Goal: Task Accomplishment & Management: Use online tool/utility

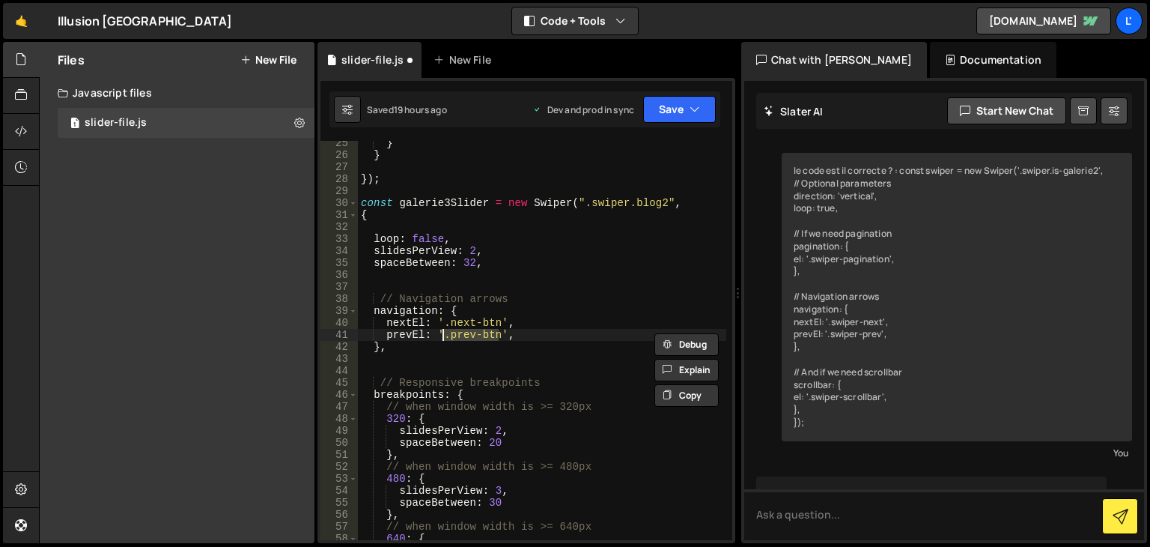
drag, startPoint x: 0, startPoint y: 0, endPoint x: 631, endPoint y: 154, distance: 649.1
click at [533, 325] on div "} } }) ; const galerie3Slider = new Swiper ( ".swiper.blog2" , { loop : false ,…" at bounding box center [542, 348] width 369 height 423
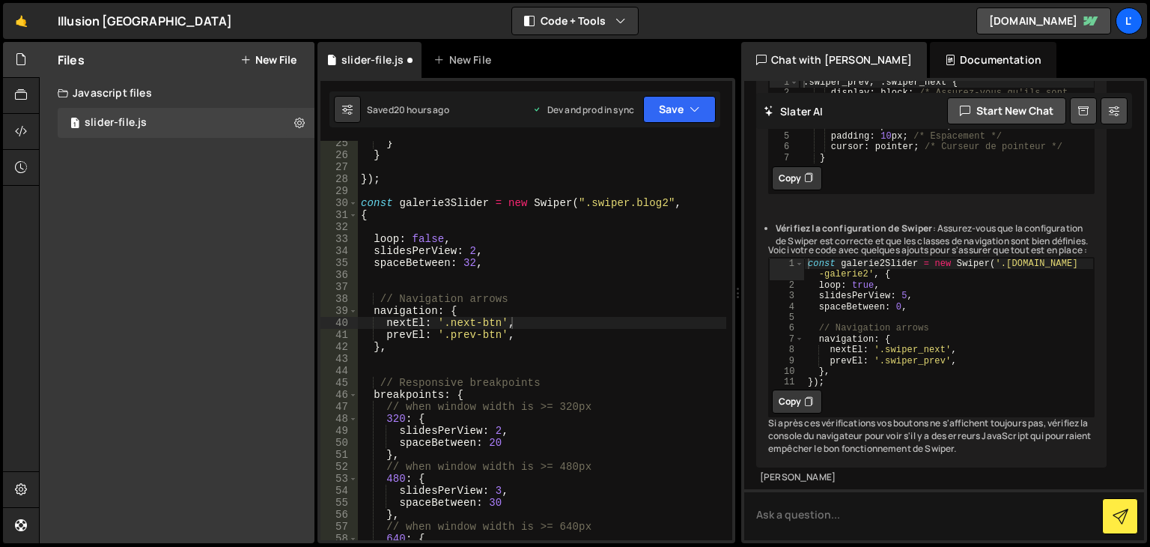
click at [680, 124] on div "Saved 20 hours ago Dev and prod in sync Upgrade to Edit Save Save to Staging S …" at bounding box center [525, 109] width 391 height 36
click at [711, 108] on button "Save" at bounding box center [679, 109] width 73 height 27
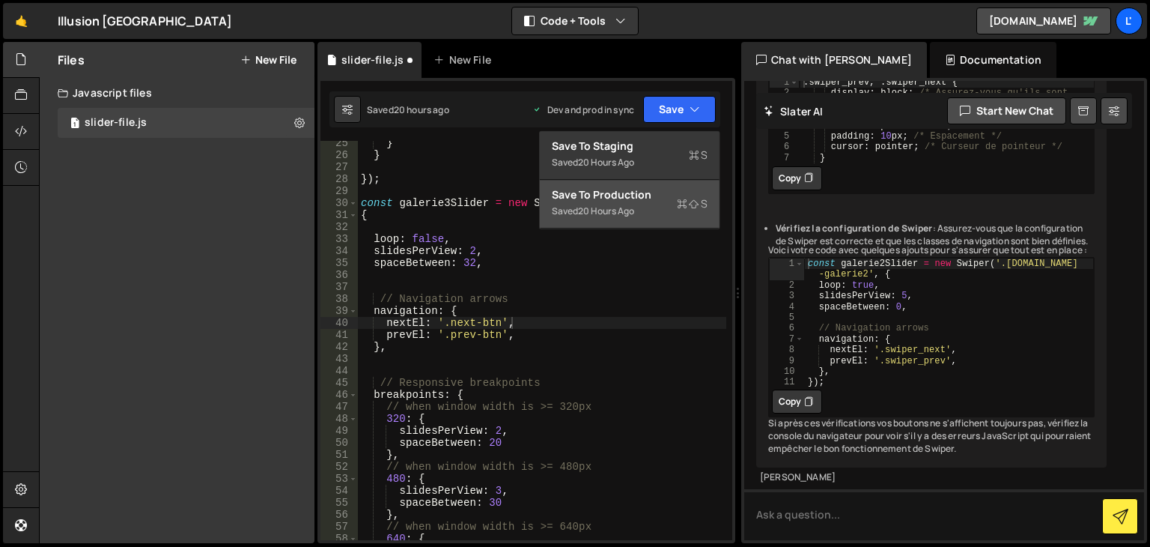
click at [632, 208] on div "20 hours ago" at bounding box center [606, 210] width 56 height 13
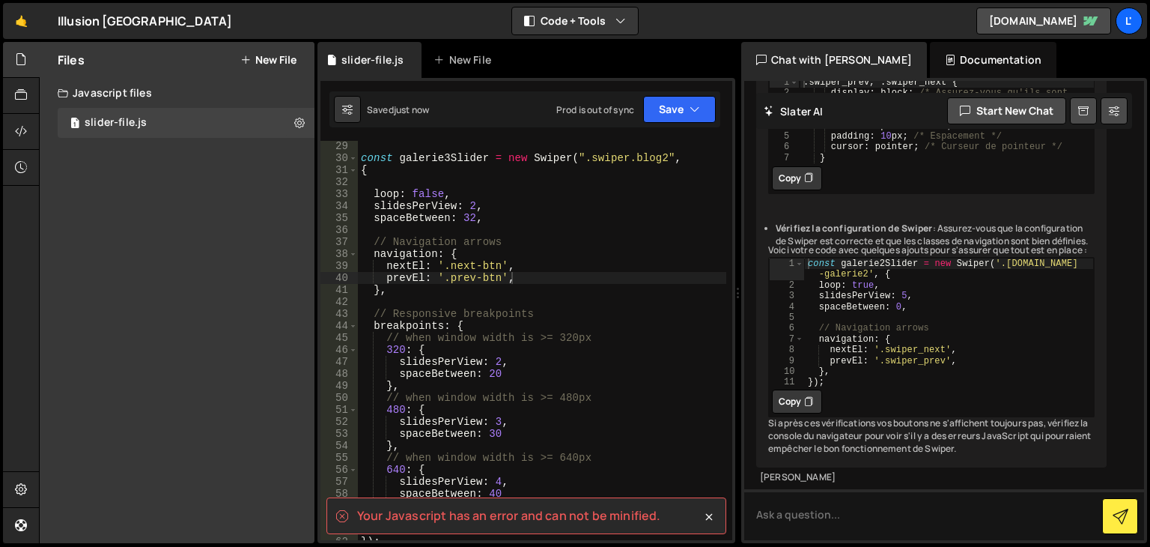
scroll to position [291, 0]
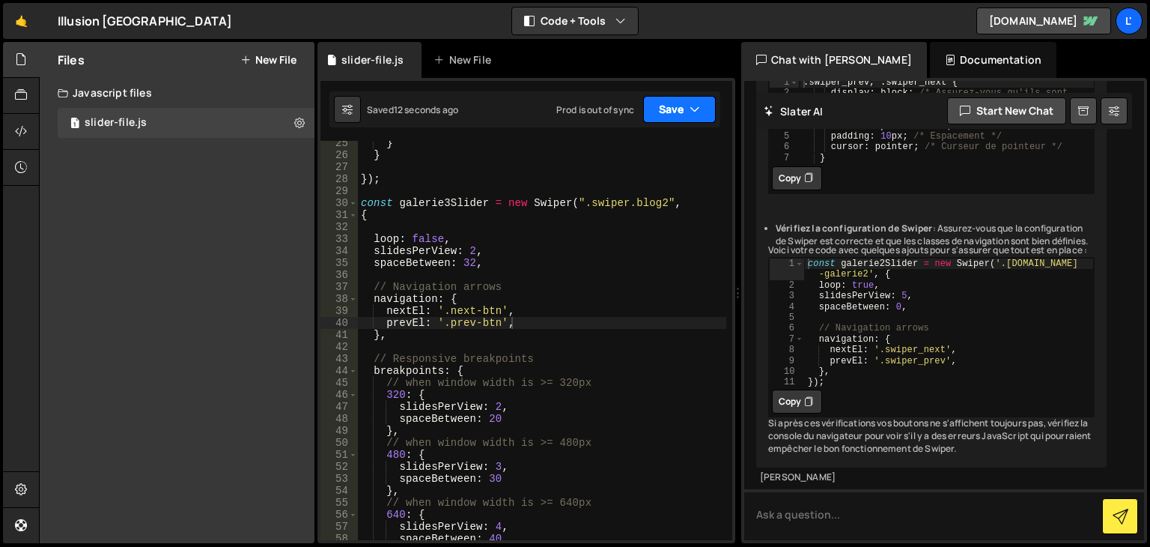
click at [651, 115] on button "Save" at bounding box center [679, 109] width 73 height 27
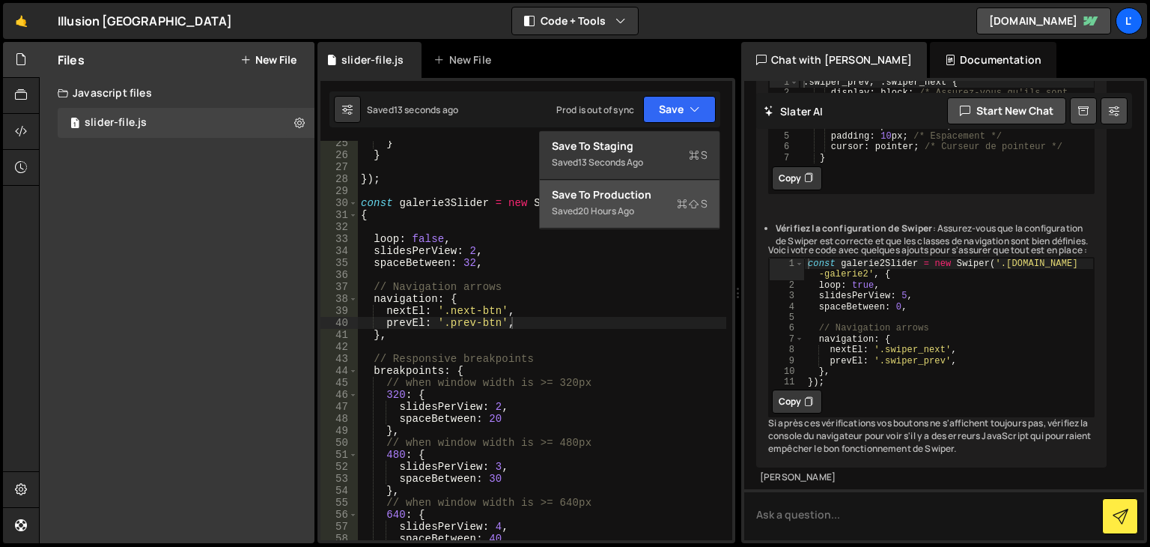
click at [628, 204] on div "20 hours ago" at bounding box center [606, 210] width 56 height 13
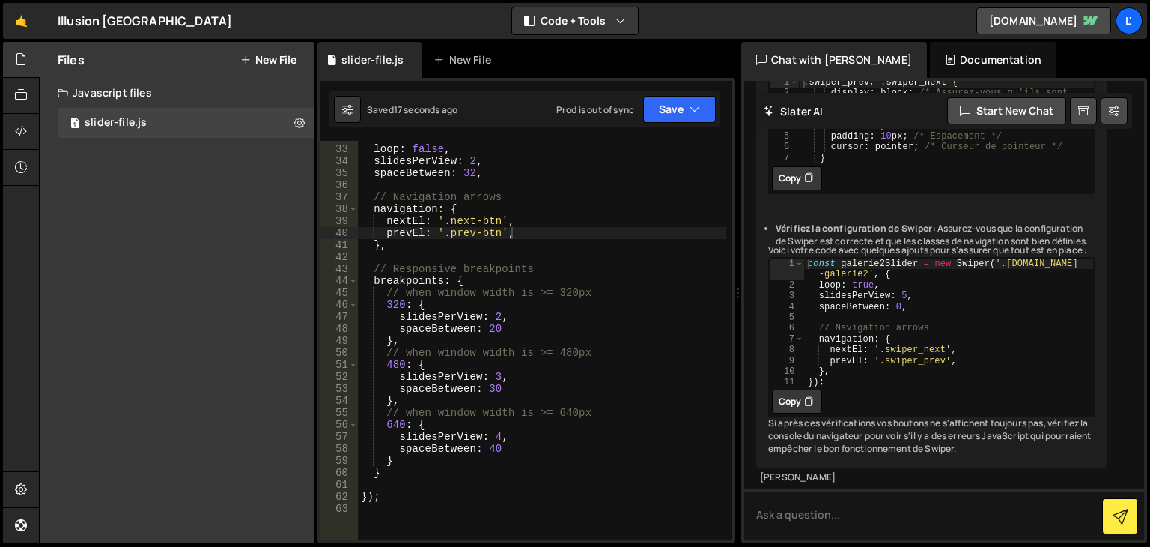
scroll to position [381, 0]
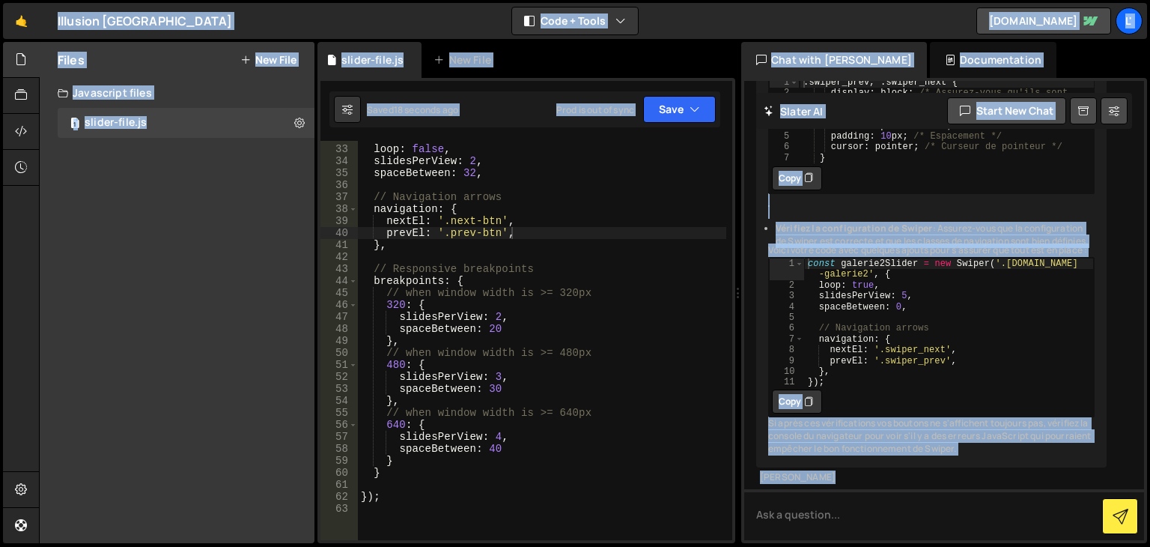
copy body "L' Ipsumdol Sita Conse Adipisc Elitsed Doeius Temp in u lab... Etd mag aliquae …"
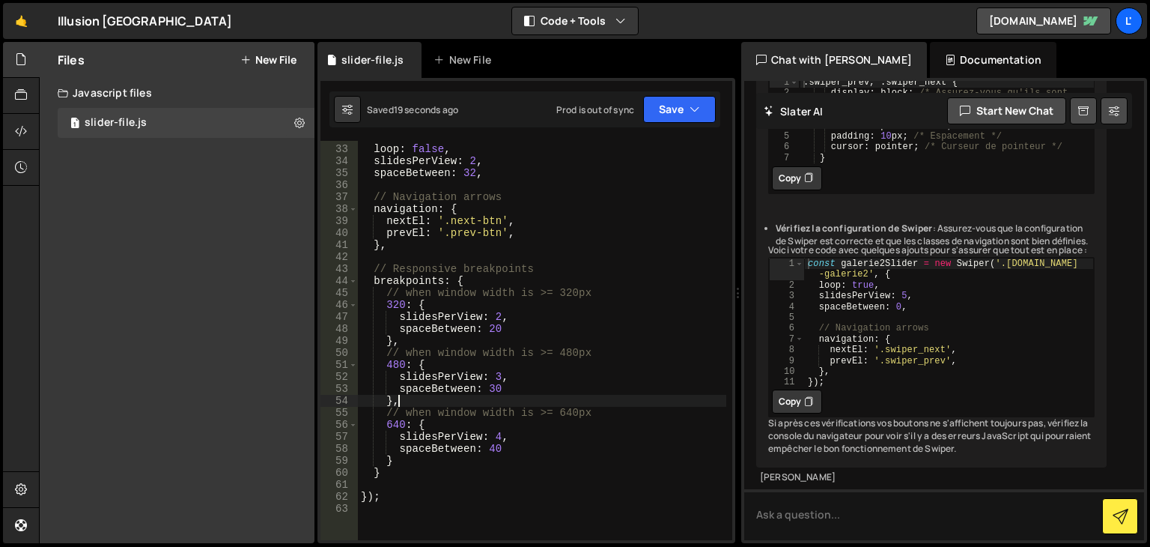
scroll to position [0, 1]
click at [511, 396] on div "loop : false , slidesPerView : 2 , spaceBetween : 32 , // Navigation arrows nav…" at bounding box center [542, 342] width 369 height 423
type textarea "});"
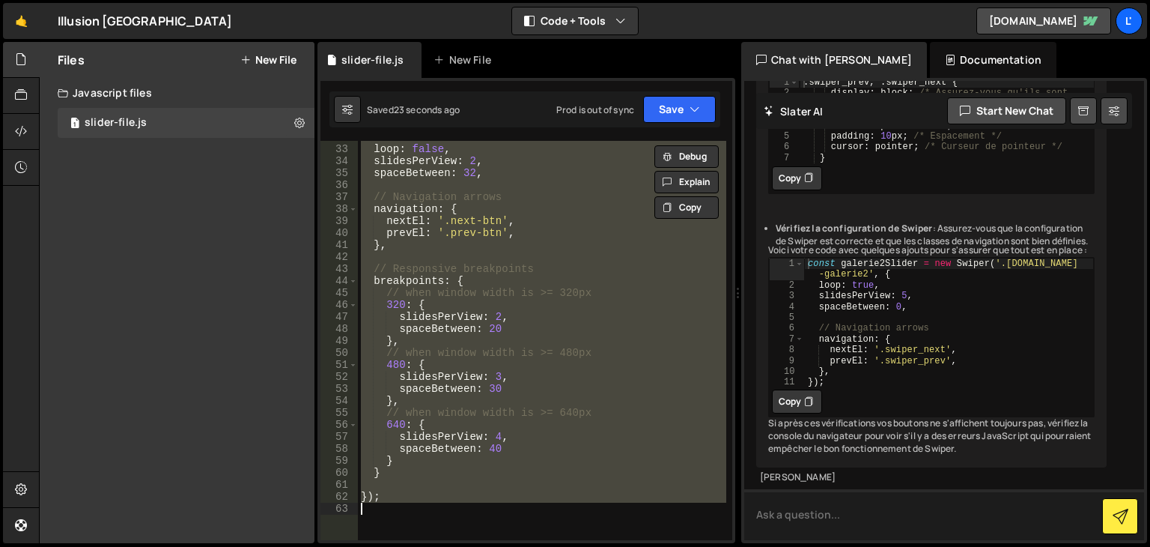
click at [869, 501] on textarea at bounding box center [945, 514] width 400 height 51
paste textarea "const galerie3Slider = new Swiper(".swiper.galerie3", { loop: true, slidesPerVi…"
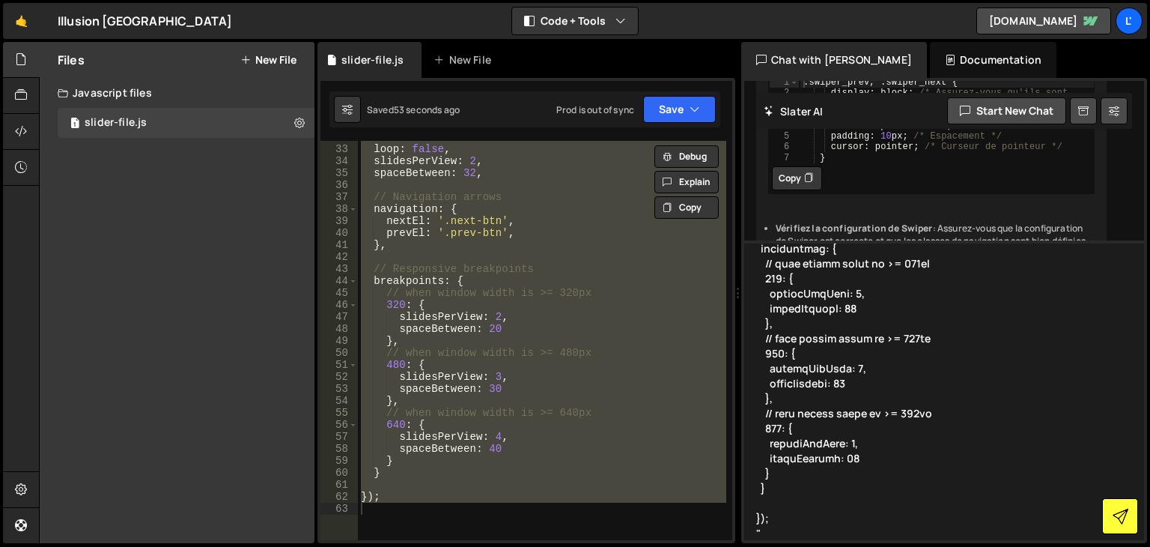
type textarea "ca me dis qu'il y a une erreur ? "const galerie3Slider = new Swiper(".swiper.ga…"
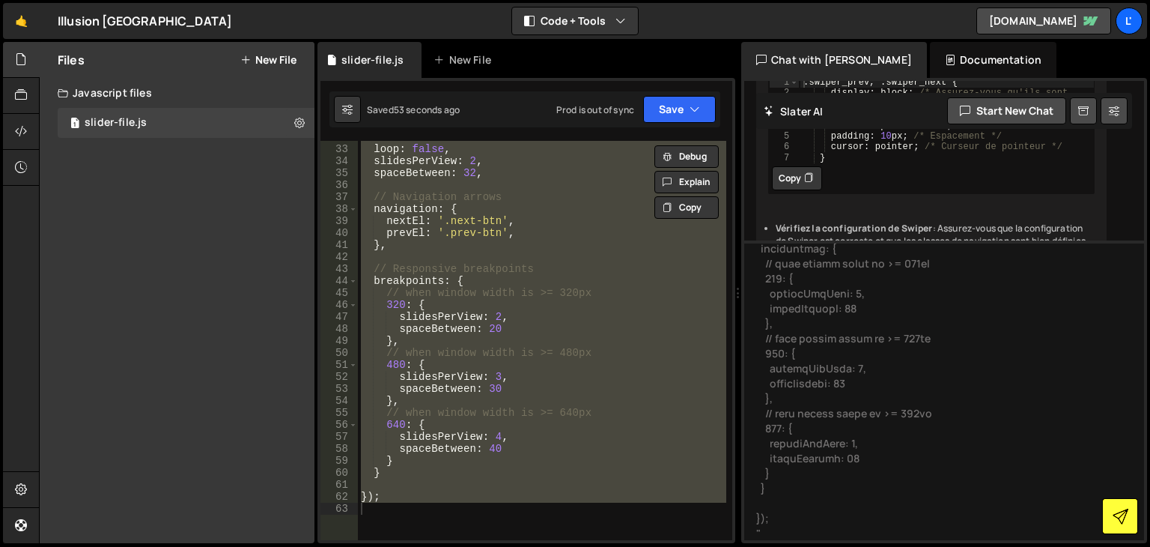
click at [1103, 509] on button at bounding box center [1121, 516] width 36 height 36
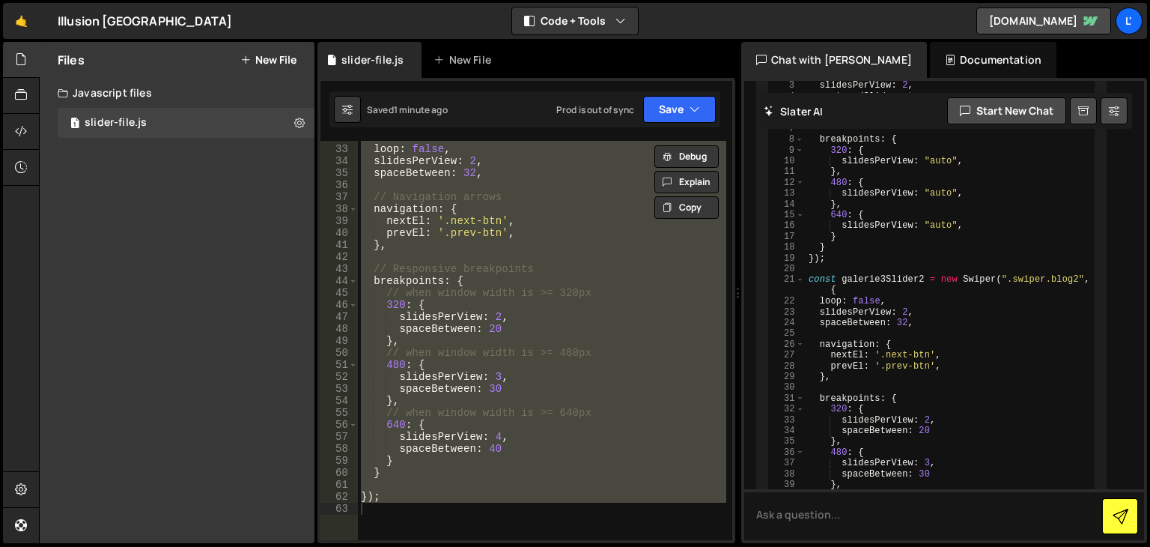
scroll to position [3212, 0]
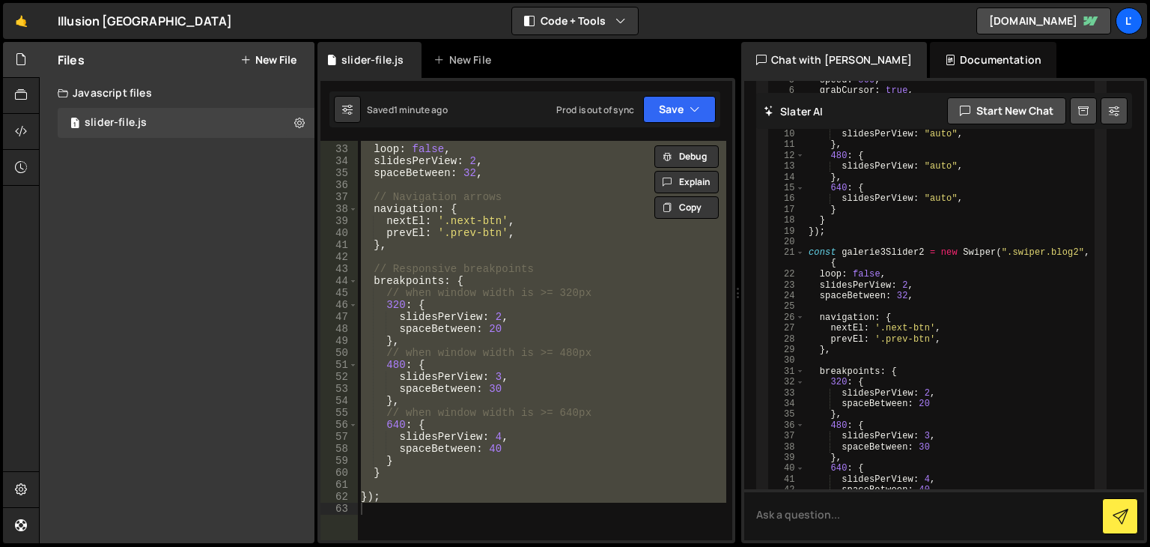
click at [551, 302] on div "loop : false , slidesPerView : 2 , spaceBetween : 32 , // Navigation arrows nav…" at bounding box center [542, 342] width 369 height 423
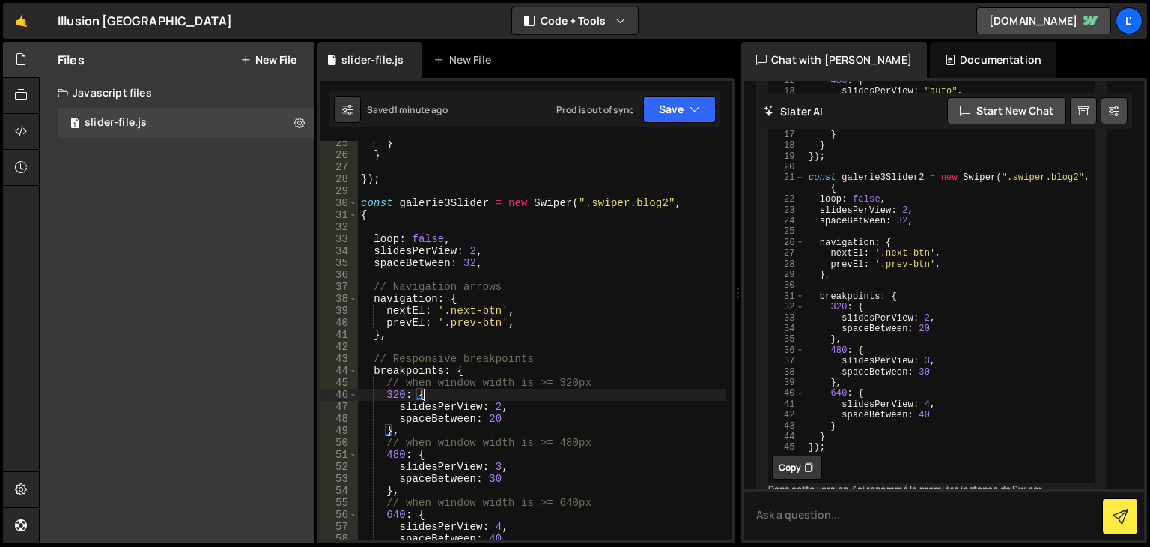
scroll to position [246, 0]
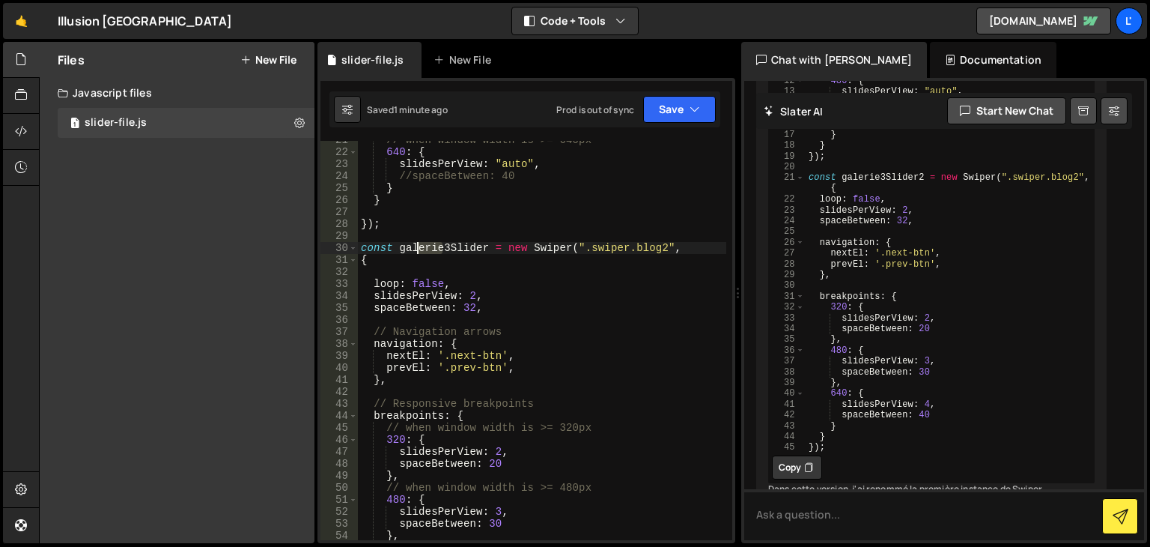
drag, startPoint x: 443, startPoint y: 248, endPoint x: 419, endPoint y: 248, distance: 23.2
click at [419, 248] on div "// when window width is >= 640px 640 : { slidesPerView : "auto" , //spaceBetwee…" at bounding box center [542, 345] width 369 height 423
drag, startPoint x: 449, startPoint y: 248, endPoint x: 400, endPoint y: 252, distance: 49.6
click at [400, 252] on div "// when window width is >= 640px 640 : { slidesPerView : "auto" , //spaceBetwee…" at bounding box center [542, 345] width 369 height 423
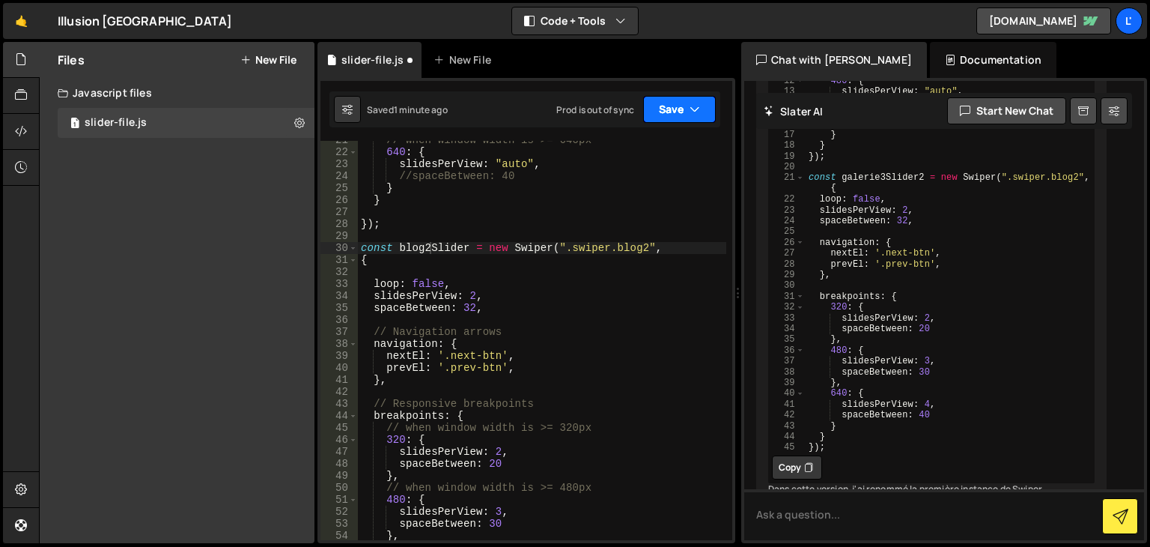
click at [685, 111] on button "Save" at bounding box center [679, 109] width 73 height 27
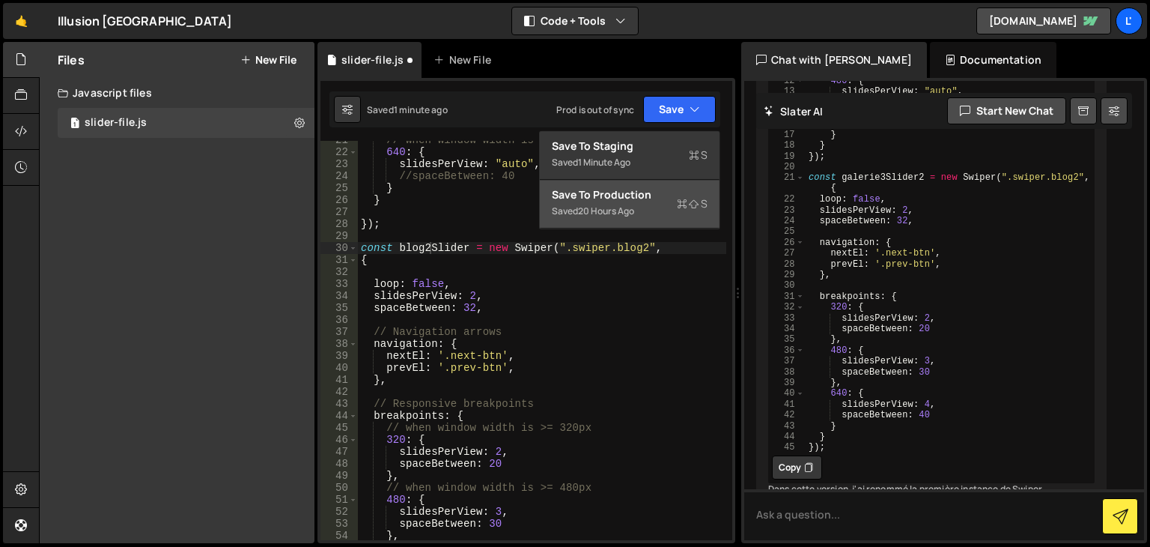
click at [686, 198] on icon at bounding box center [682, 203] width 10 height 15
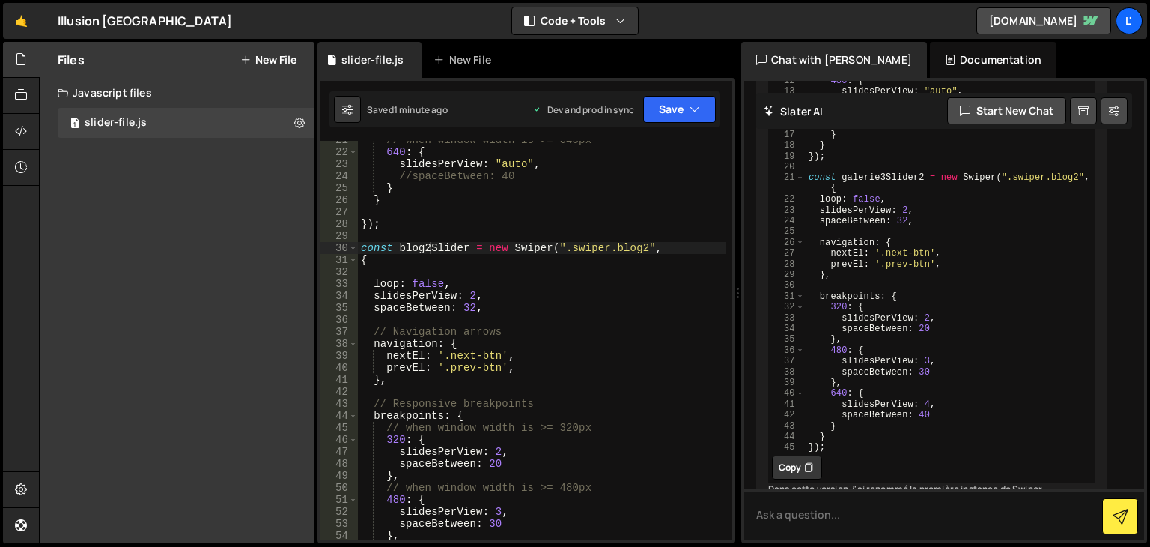
click at [424, 279] on div "// when window width is >= 640px 640 : { slidesPerView : "auto" , //spaceBetwee…" at bounding box center [542, 345] width 369 height 423
click at [652, 115] on button "Save" at bounding box center [679, 109] width 73 height 27
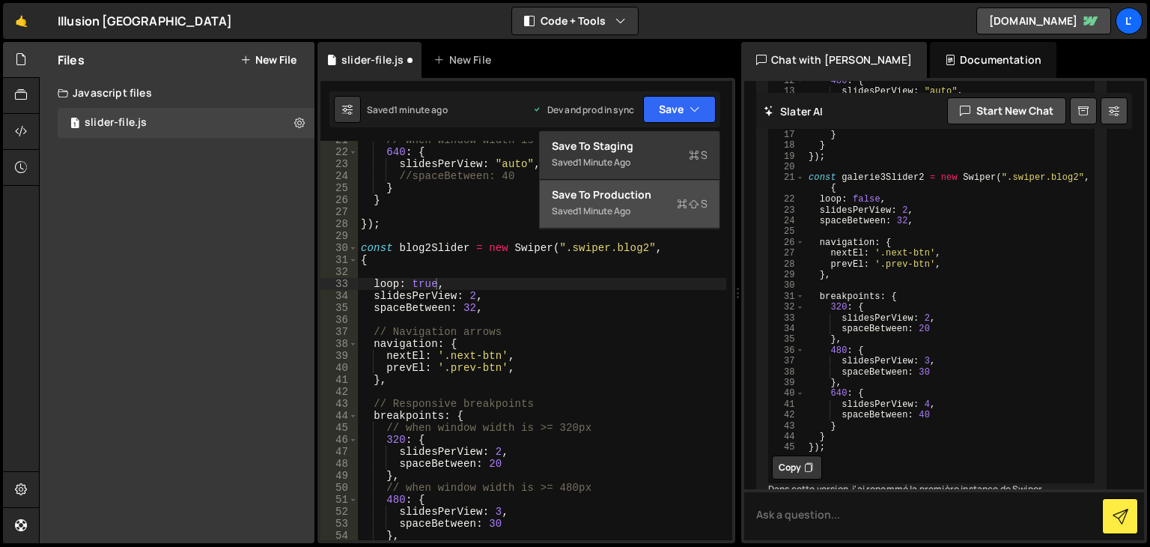
click at [647, 202] on div "Saved 1 minute ago" at bounding box center [630, 211] width 156 height 18
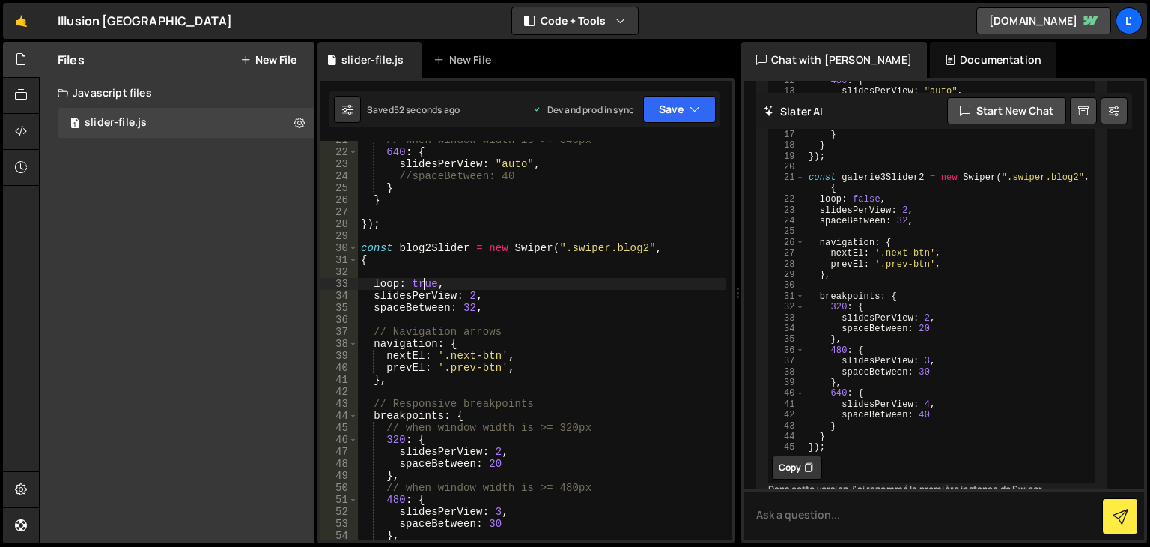
click at [422, 279] on div "// when window width is >= 640px 640 : { slidesPerView : "auto" , //spaceBetwee…" at bounding box center [542, 345] width 369 height 423
drag, startPoint x: 686, startPoint y: 100, endPoint x: 651, endPoint y: 120, distance: 40.6
click at [686, 102] on button "Save" at bounding box center [679, 109] width 73 height 27
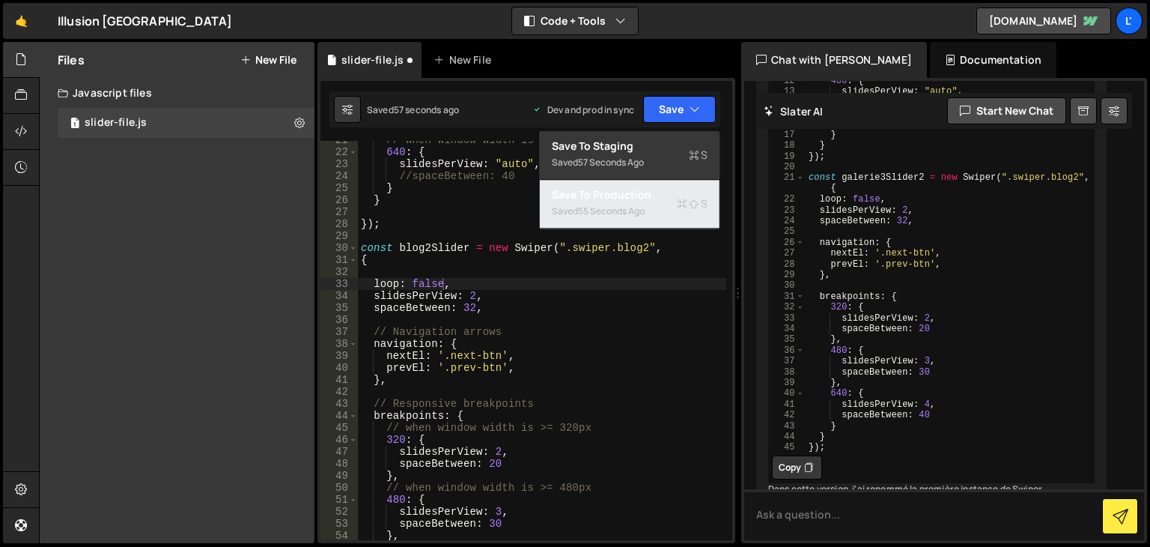
click at [661, 205] on div "Saved 55 seconds ago" at bounding box center [630, 211] width 156 height 18
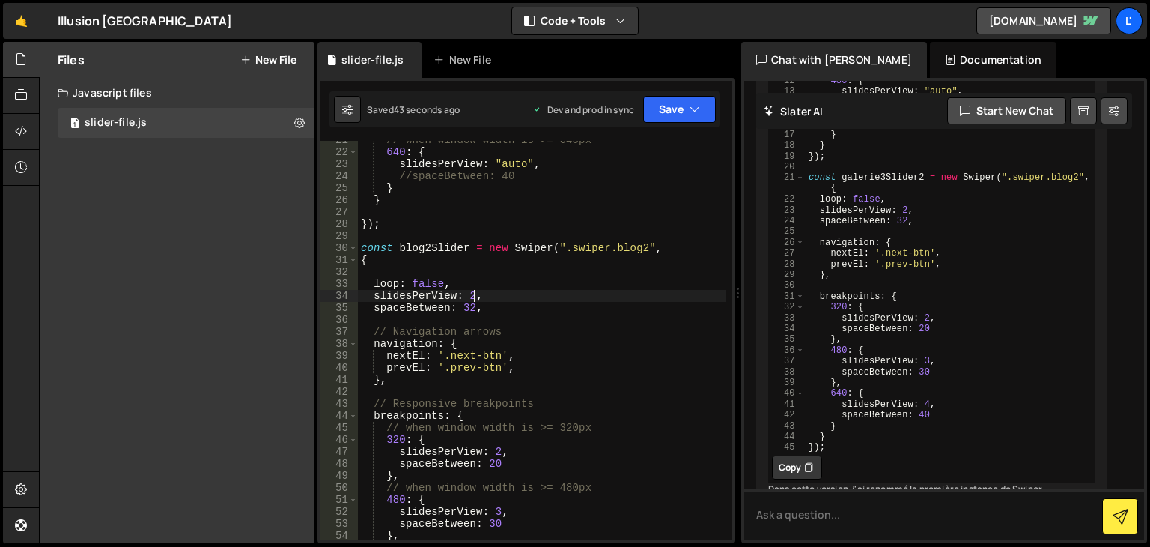
click at [472, 297] on div "// when window width is >= 640px 640 : { slidesPerView : "auto" , //spaceBetwee…" at bounding box center [542, 345] width 369 height 423
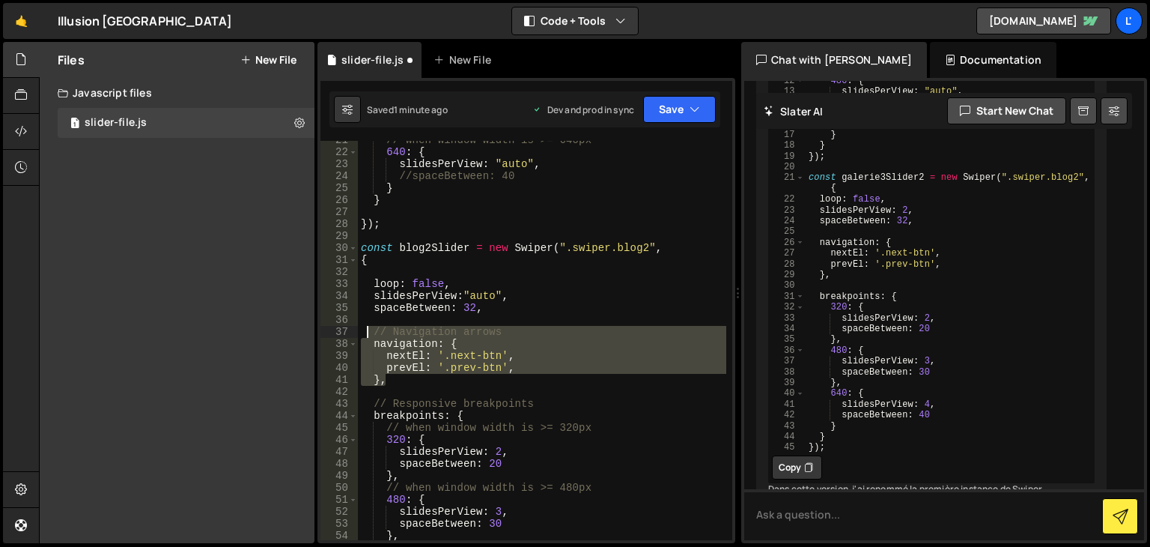
drag, startPoint x: 399, startPoint y: 378, endPoint x: 365, endPoint y: 330, distance: 59.0
click at [365, 330] on div "// when window width is >= 640px 640 : { slidesPerView : "auto" , //spaceBetwee…" at bounding box center [542, 345] width 369 height 423
click at [365, 330] on div "// when window width is >= 640px 640 : { slidesPerView : "auto" , //spaceBetwee…" at bounding box center [542, 340] width 369 height 399
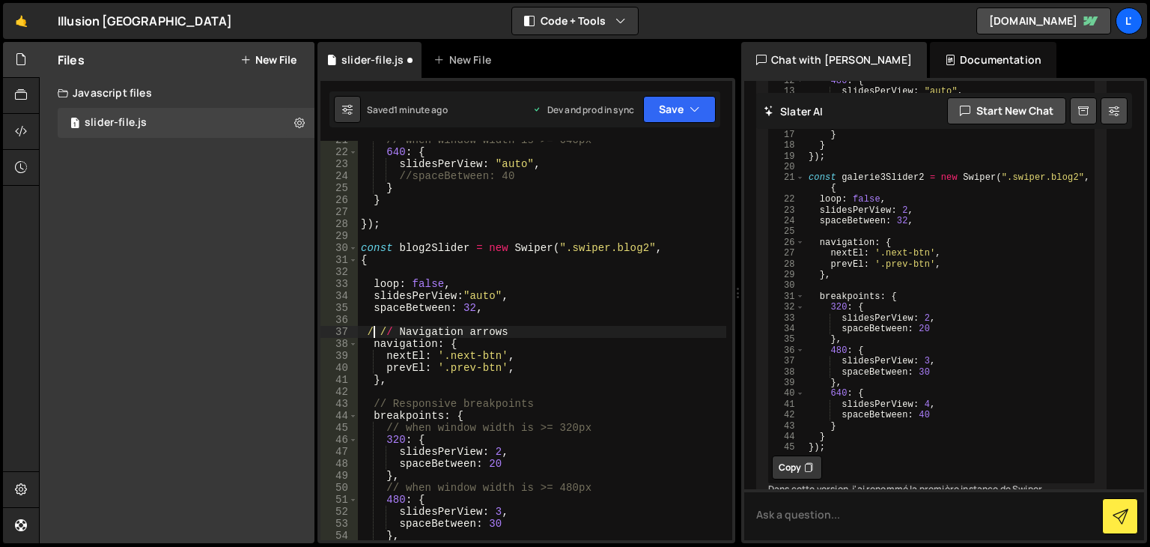
scroll to position [0, 1]
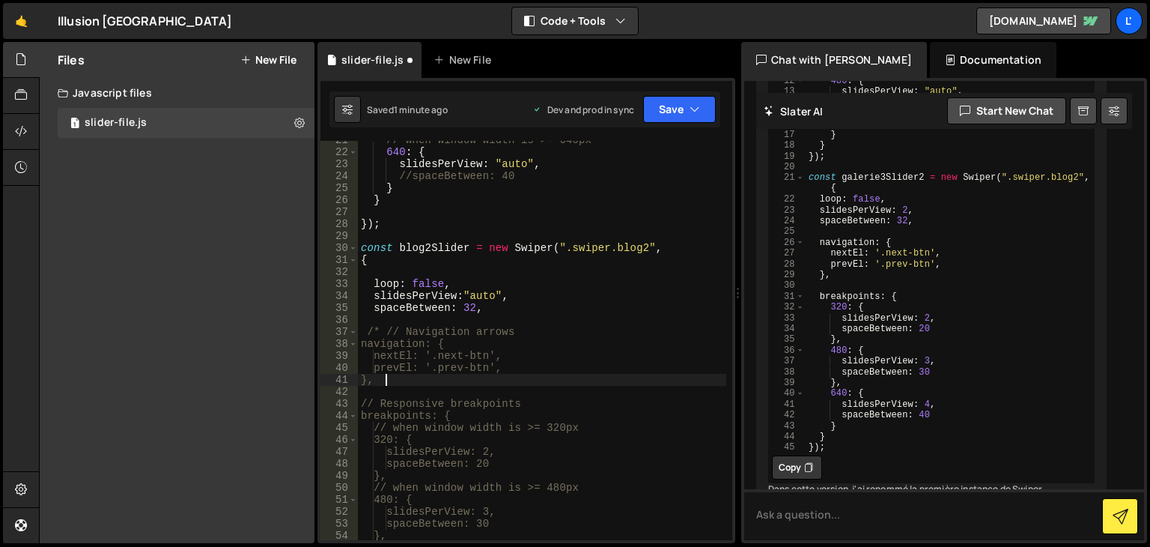
click at [398, 383] on div "// when window width is >= 640px 640 : { slidesPerView : "auto" , //spaceBetwee…" at bounding box center [542, 345] width 369 height 423
type textarea "},"
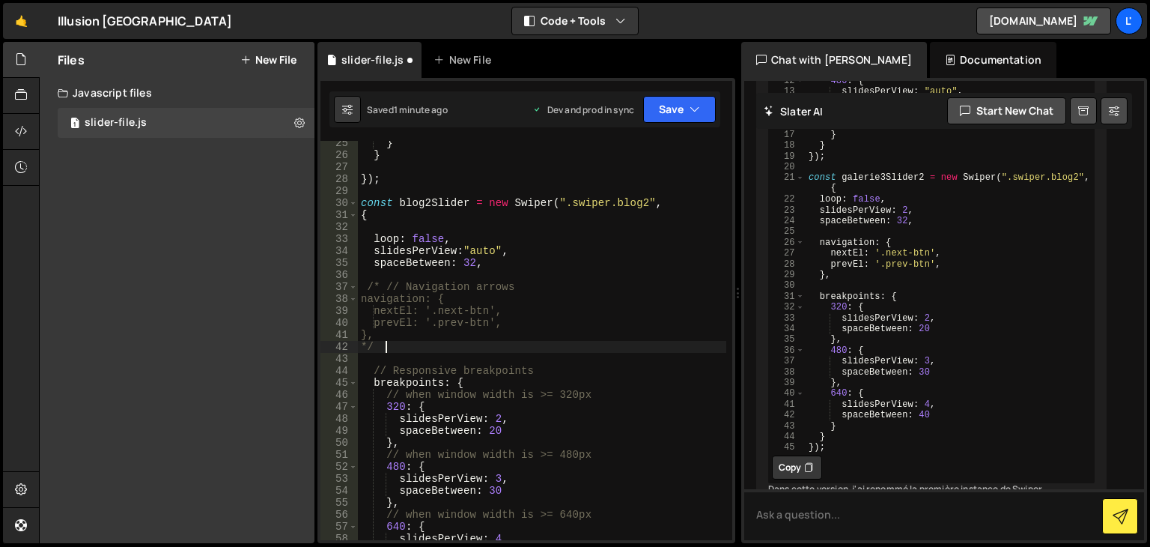
scroll to position [381, 0]
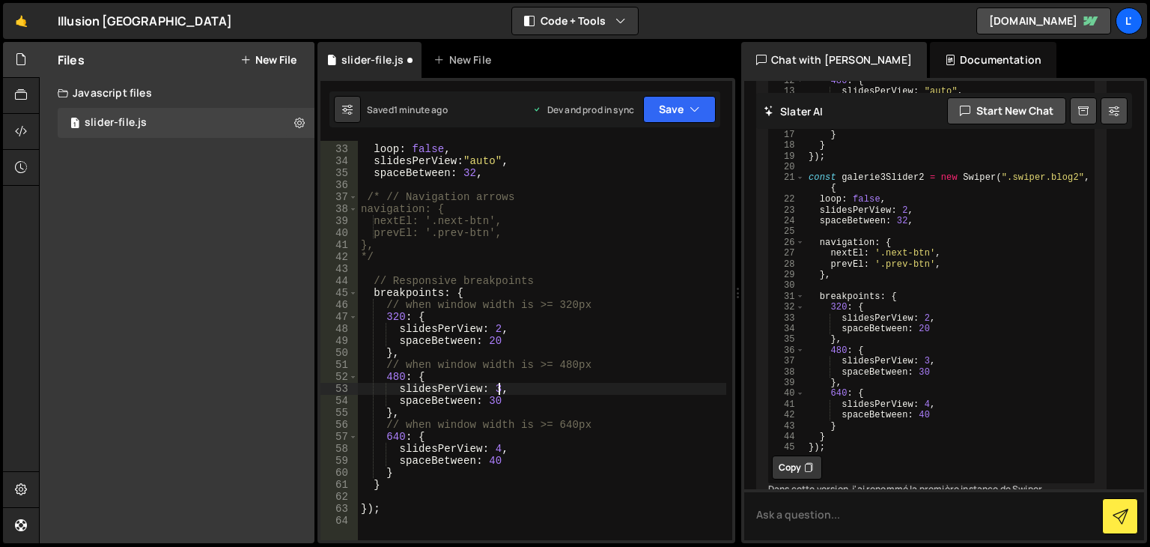
click at [498, 393] on div "loop : false , slidesPerView : "auto" , spaceBetween : 32 , /* // Navigation ar…" at bounding box center [542, 342] width 369 height 423
click at [497, 329] on div "loop : false , slidesPerView : "auto" , spaceBetween : 32 , /* // Navigation ar…" at bounding box center [542, 342] width 369 height 423
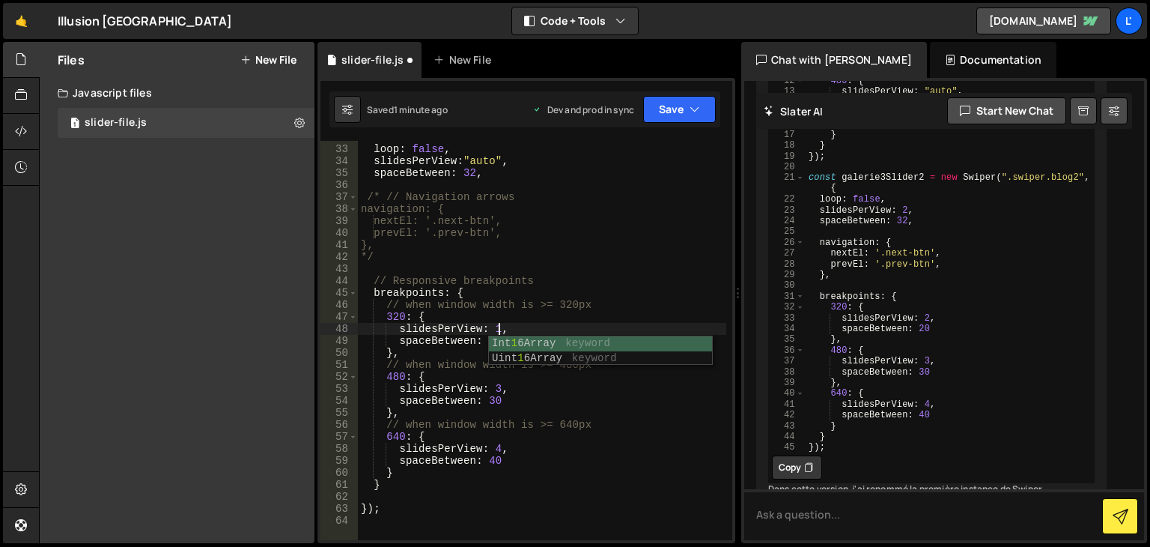
scroll to position [0, 9]
click at [496, 389] on div "loop : false , slidesPerView : "auto" , spaceBetween : 32 , /* // Navigation ar…" at bounding box center [542, 342] width 369 height 423
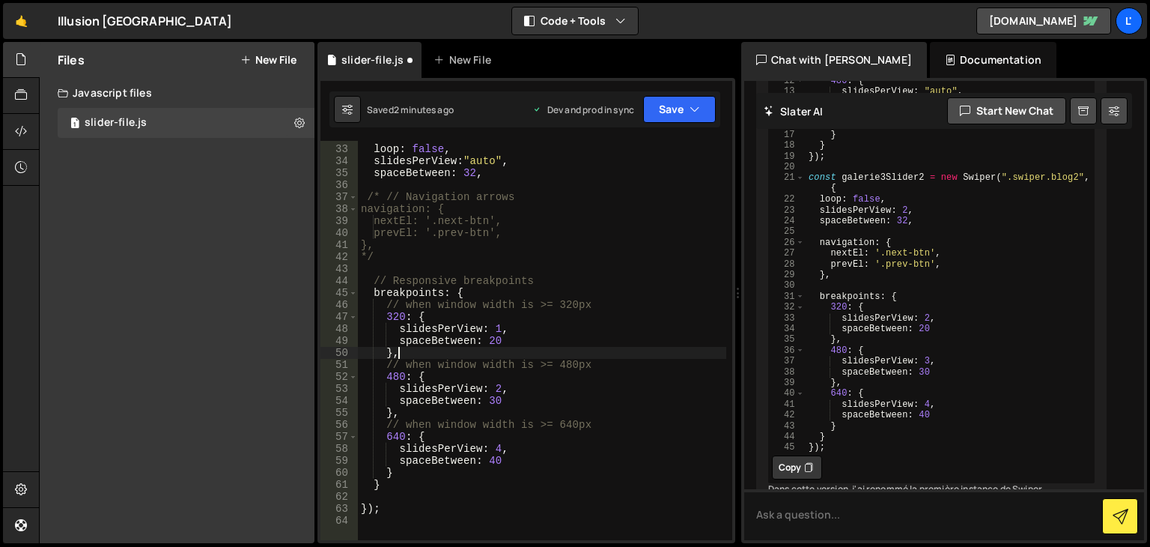
click at [598, 351] on div "loop : false , slidesPerView : "auto" , spaceBetween : 32 , /* // Navigation ar…" at bounding box center [542, 342] width 369 height 423
click at [500, 449] on div "loop : false , slidesPerView : "auto" , spaceBetween : 32 , /* // Navigation ar…" at bounding box center [542, 342] width 369 height 423
click at [503, 483] on div "loop : false , slidesPerView : "auto" , spaceBetween : 32 , /* // Navigation ar…" at bounding box center [542, 342] width 369 height 423
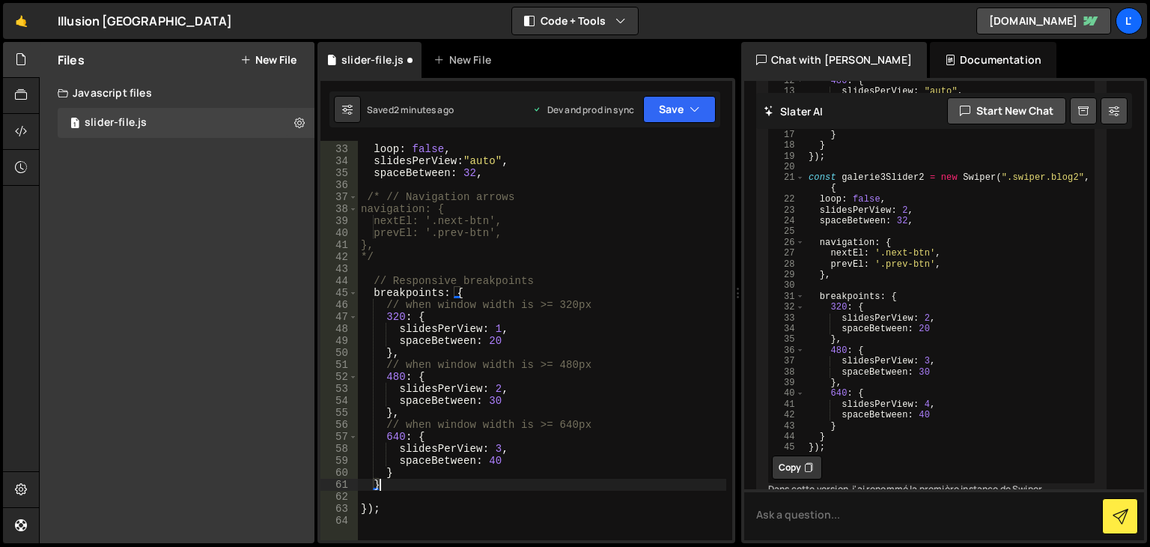
scroll to position [0, 0]
click at [689, 120] on button "Save" at bounding box center [679, 109] width 73 height 27
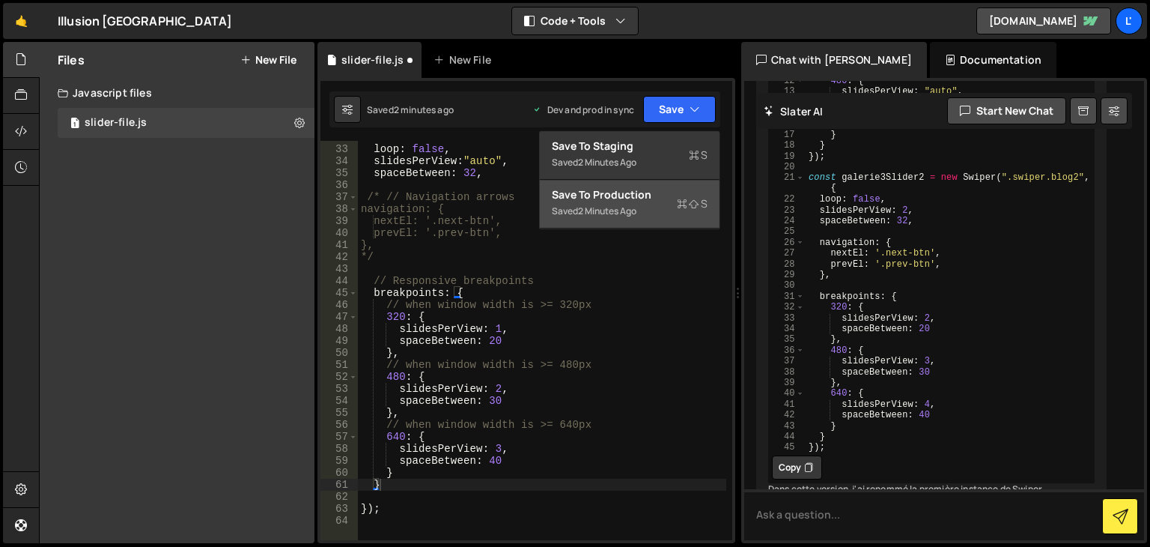
click at [687, 198] on icon at bounding box center [682, 203] width 10 height 15
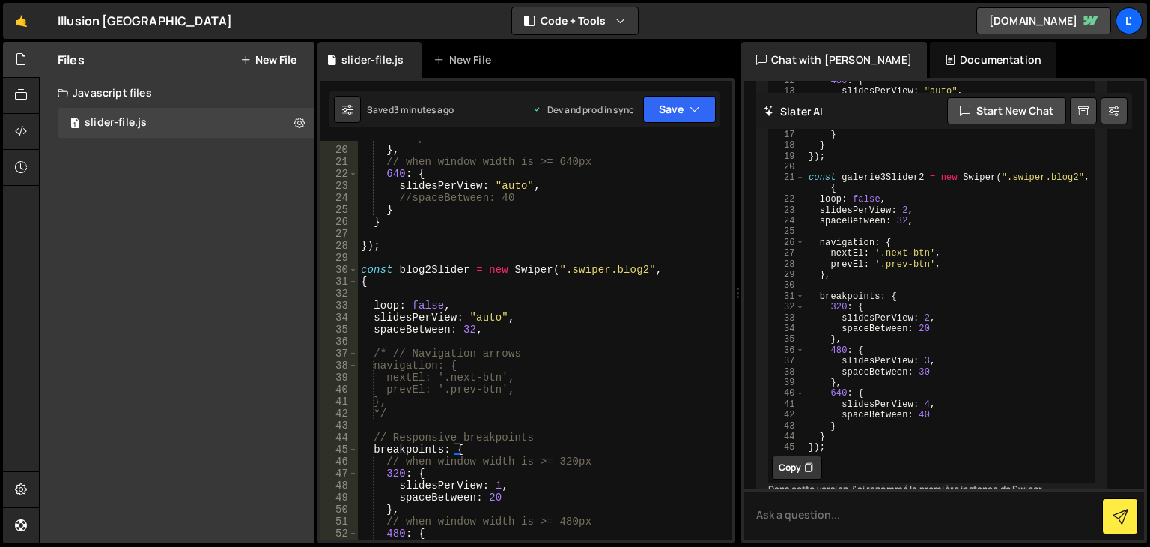
scroll to position [270, 0]
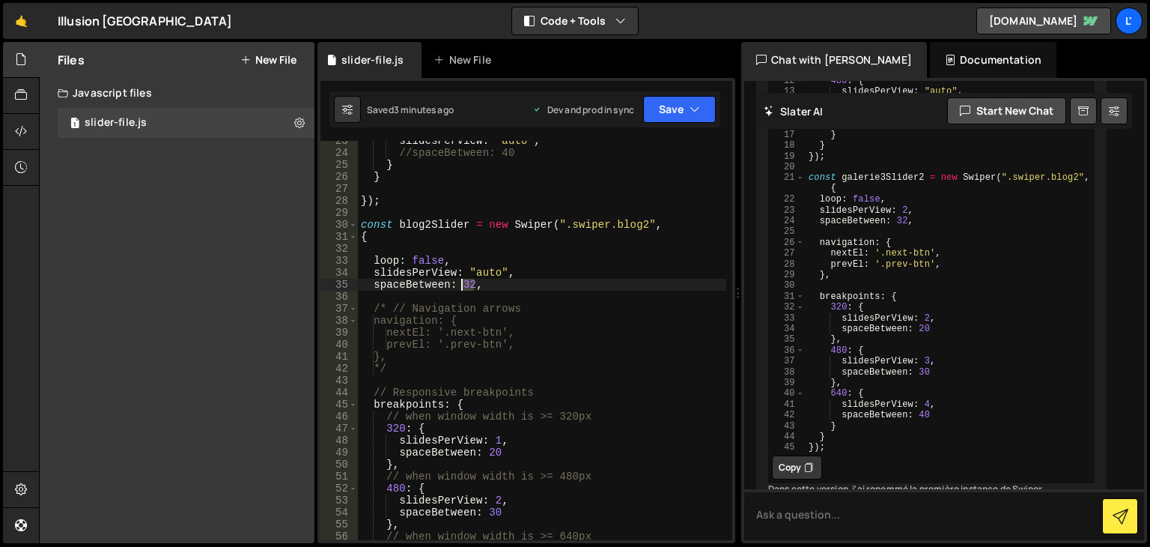
drag, startPoint x: 473, startPoint y: 284, endPoint x: 461, endPoint y: 288, distance: 13.5
click at [461, 288] on div "slidesPerView : "auto" , //spaceBetween: 40 } } }) ; const blog2Slider = new Sw…" at bounding box center [542, 346] width 369 height 423
click at [559, 443] on div "slidesPerView : "auto" , //spaceBetween: 40 } } }) ; const blog2Slider = new Sw…" at bounding box center [542, 346] width 369 height 423
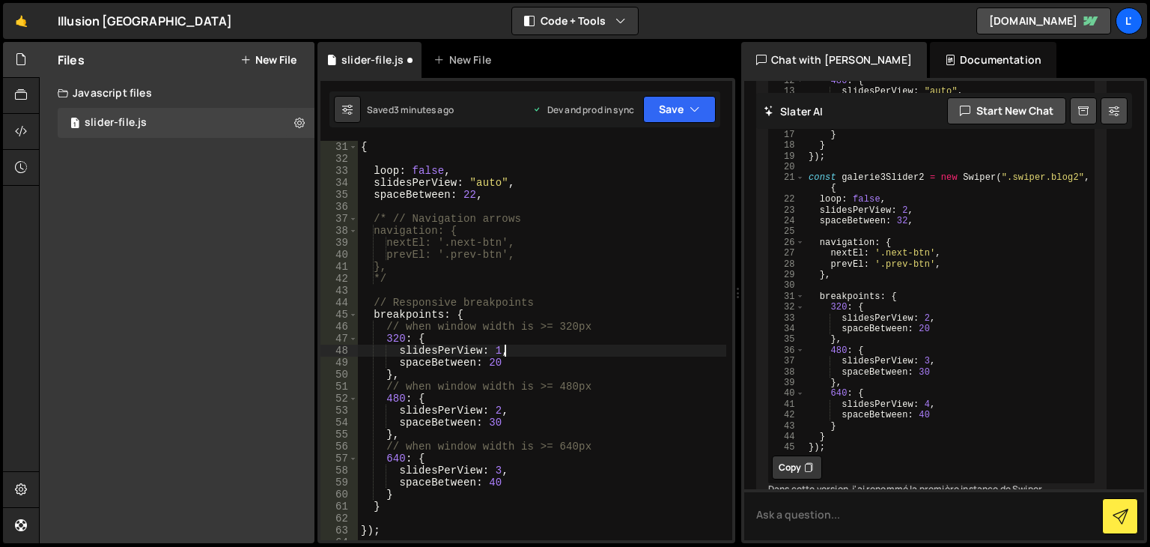
scroll to position [360, 0]
click at [680, 112] on button "Save" at bounding box center [679, 109] width 73 height 27
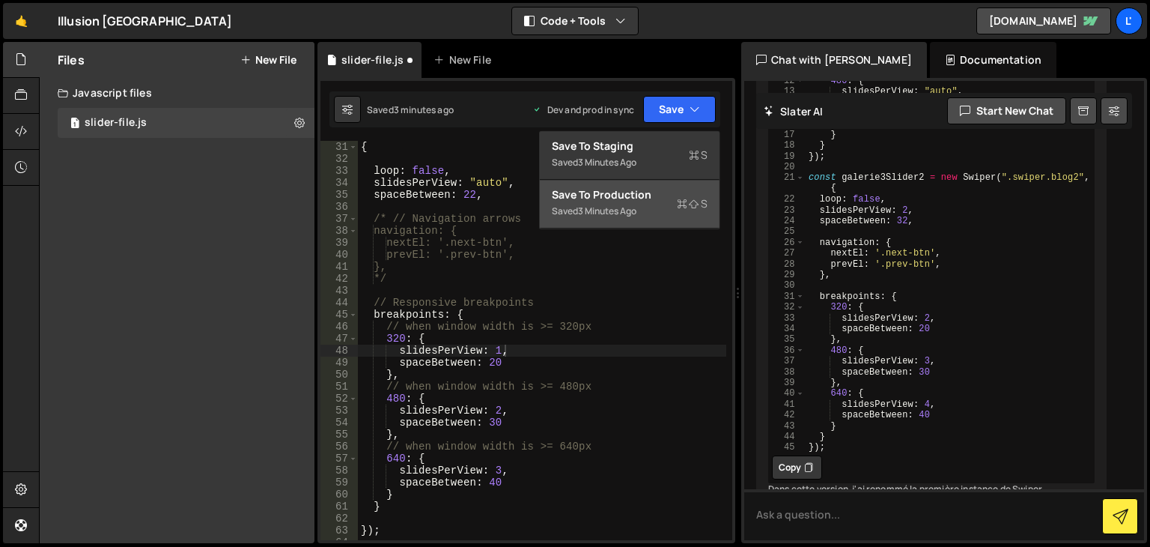
click at [673, 189] on div "Save to Production S" at bounding box center [630, 194] width 156 height 15
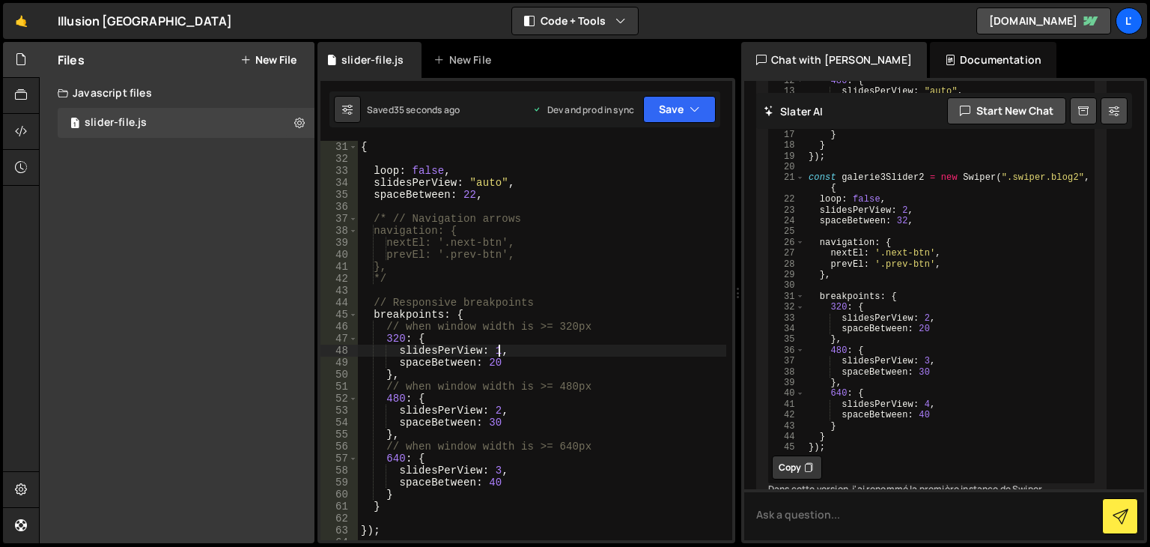
click at [500, 349] on div "{ loop : false , slidesPerView : "auto" , spaceBetween : 22 , /* // Navigation …" at bounding box center [542, 352] width 369 height 423
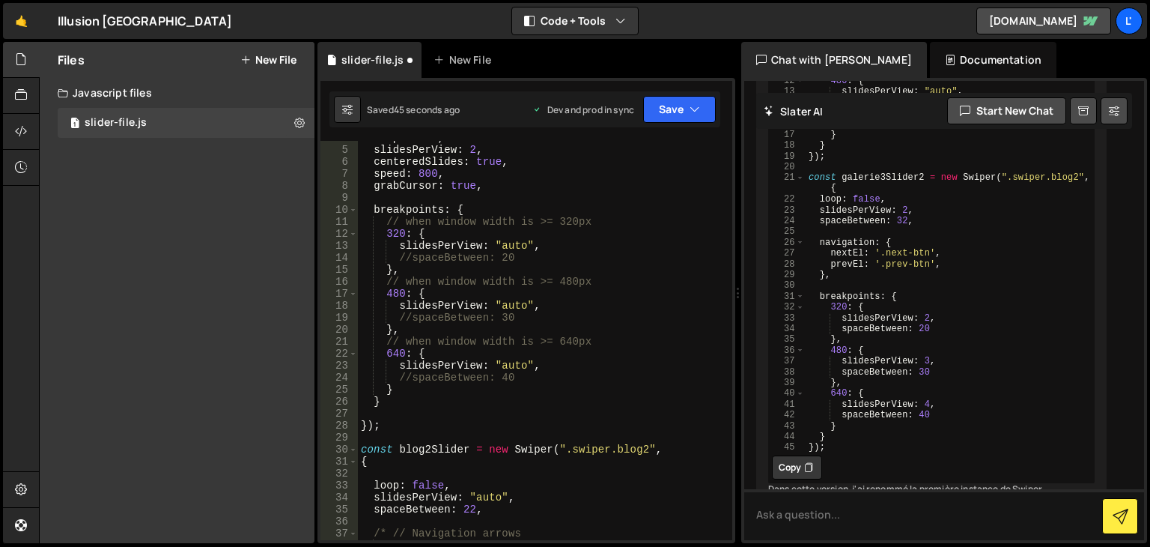
scroll to position [0, 0]
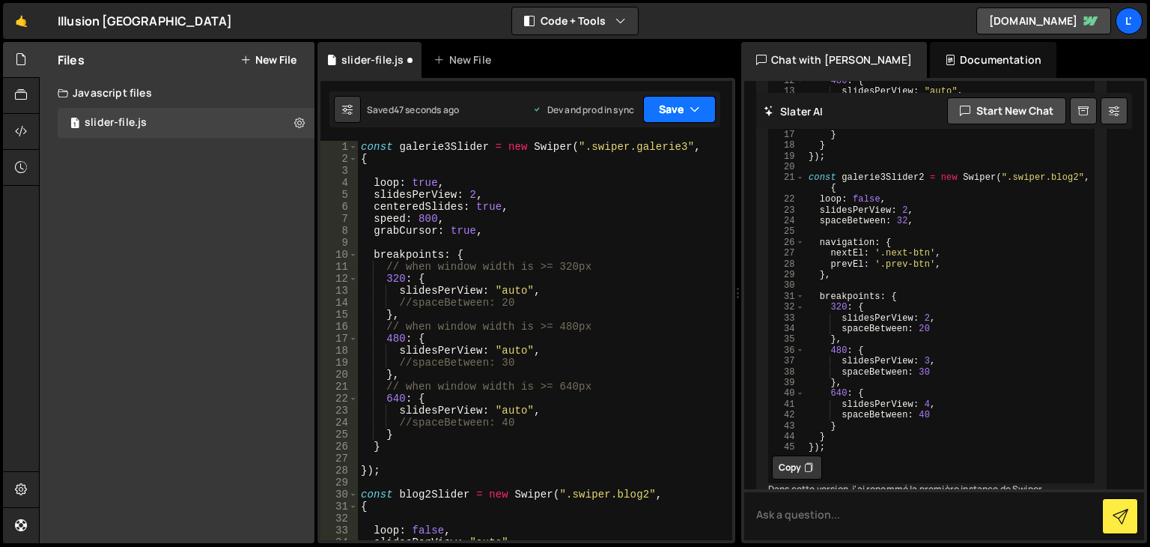
click at [700, 108] on icon "button" at bounding box center [695, 109] width 10 height 15
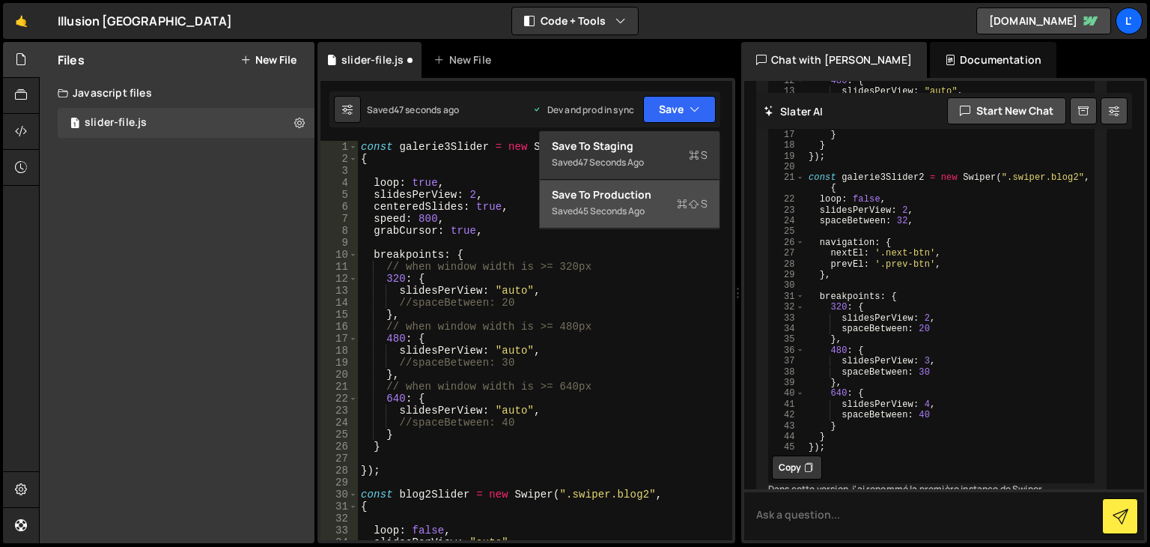
click at [691, 207] on icon at bounding box center [694, 203] width 10 height 15
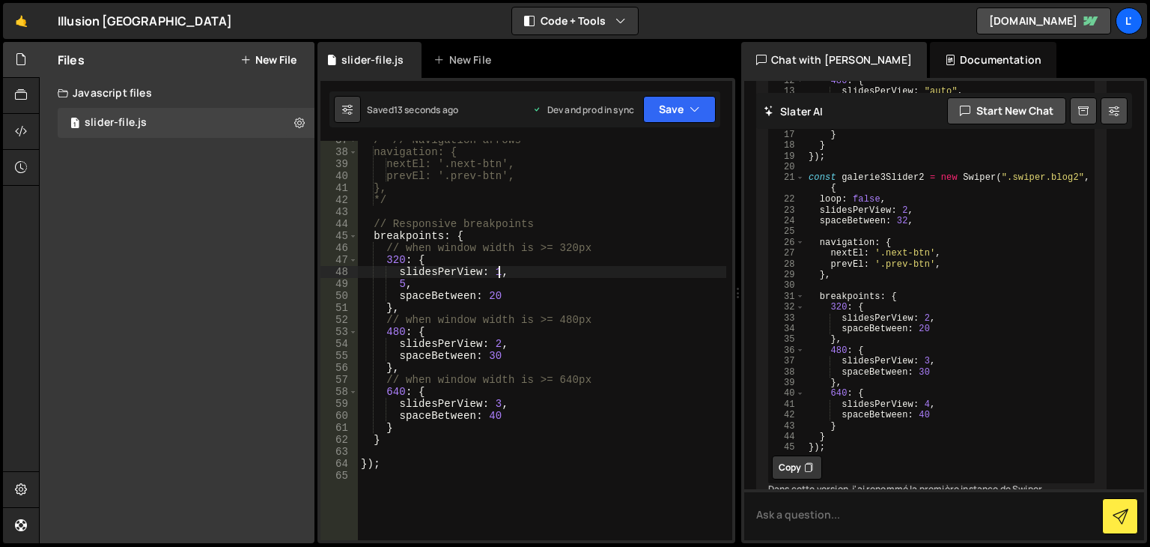
scroll to position [0, 9]
click at [499, 273] on div "/* // Navigation arrows navigation: { nextEl: '.next-btn', prevEl: '.prev-btn',…" at bounding box center [542, 345] width 369 height 423
click at [681, 102] on button "Save" at bounding box center [679, 109] width 73 height 27
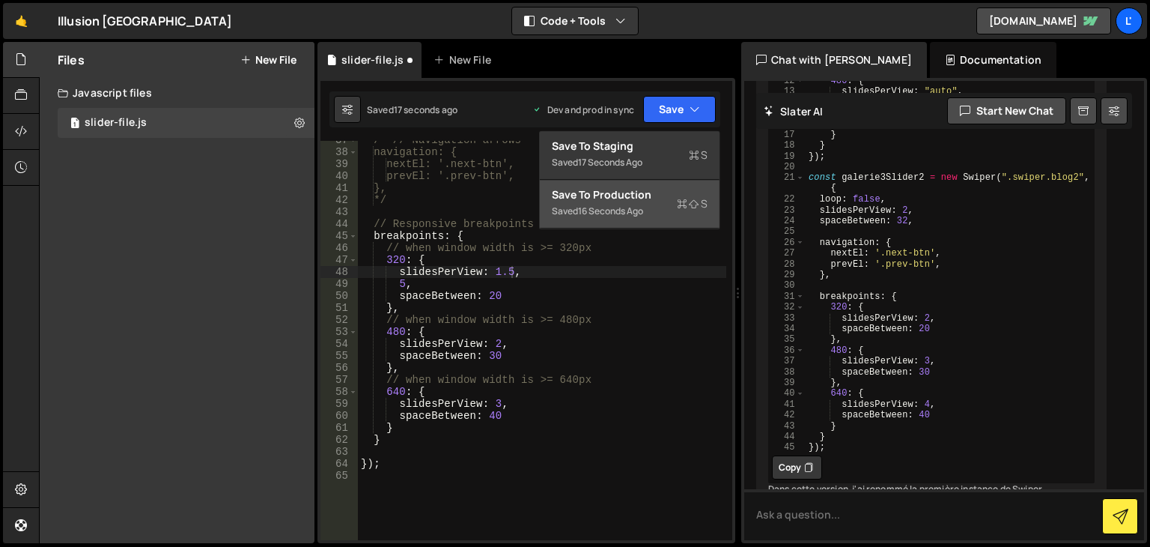
click at [679, 213] on div "Saved 16 seconds ago" at bounding box center [630, 211] width 156 height 18
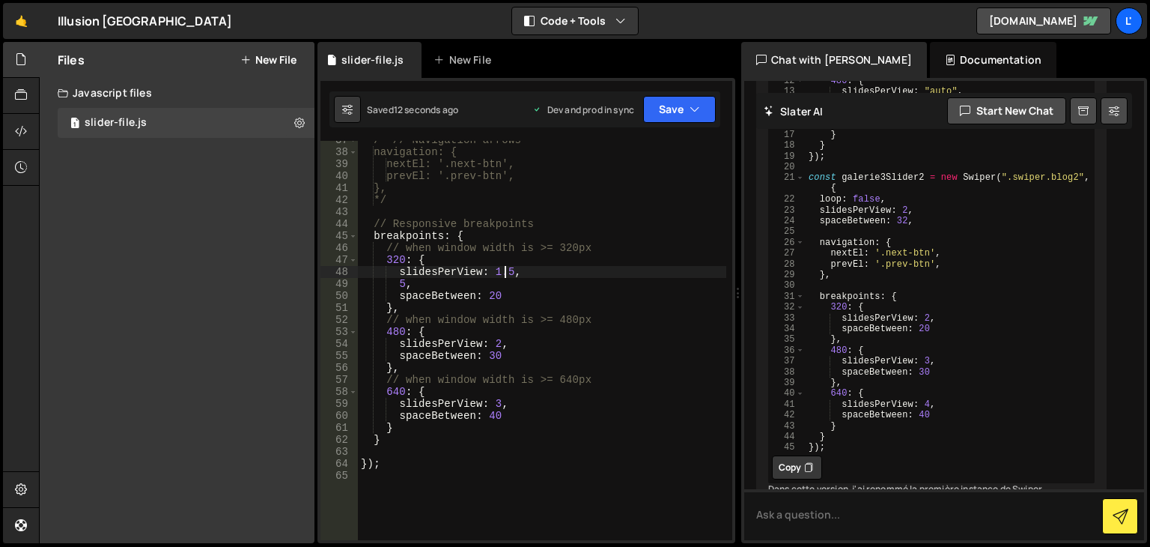
click at [507, 270] on div "/* // Navigation arrows navigation: { nextEl: '.next-btn', prevEl: '.prev-btn',…" at bounding box center [542, 345] width 369 height 423
click at [690, 109] on icon "button" at bounding box center [695, 109] width 10 height 15
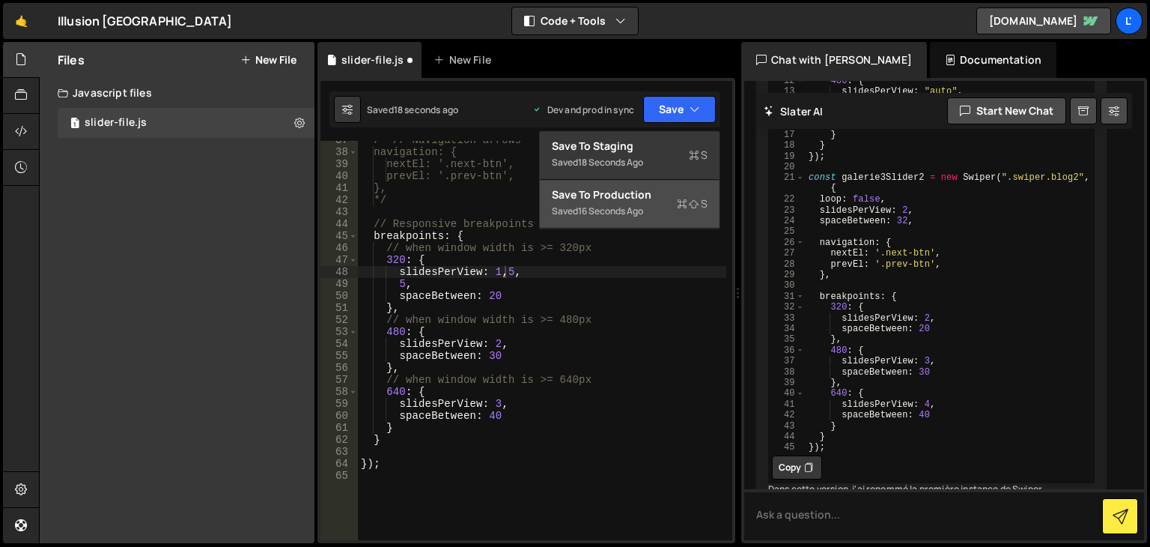
click at [655, 207] on div "Saved 16 seconds ago" at bounding box center [630, 211] width 156 height 18
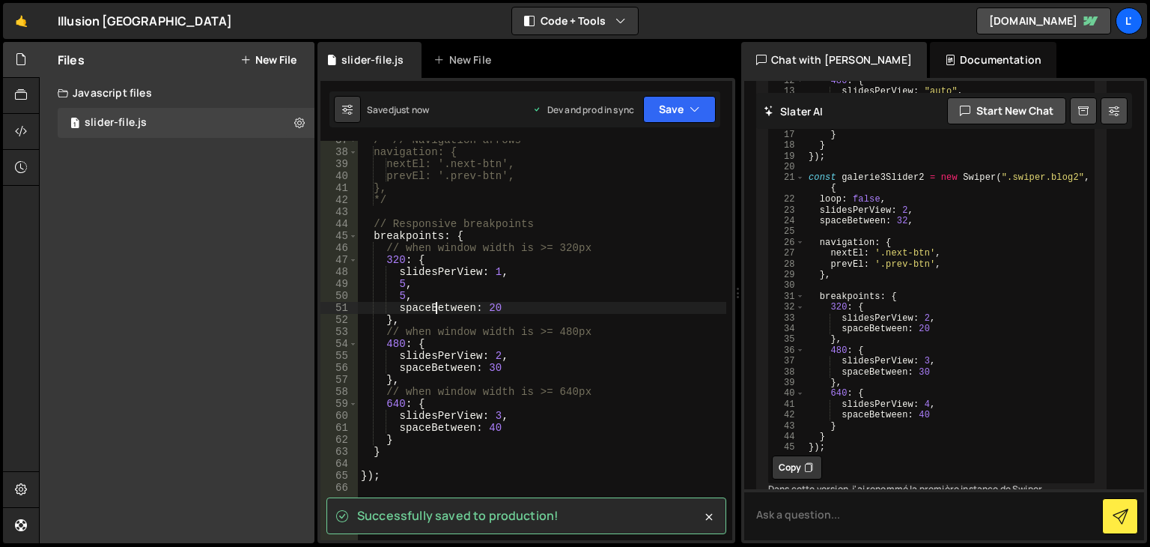
click at [437, 303] on div "/* // Navigation arrows navigation: { nextEl: '.next-btn', prevEl: '.prev-btn',…" at bounding box center [542, 345] width 369 height 423
click at [415, 303] on div "/* // Navigation arrows navigation: { nextEl: '.next-btn', prevEl: '.prev-btn',…" at bounding box center [542, 345] width 369 height 423
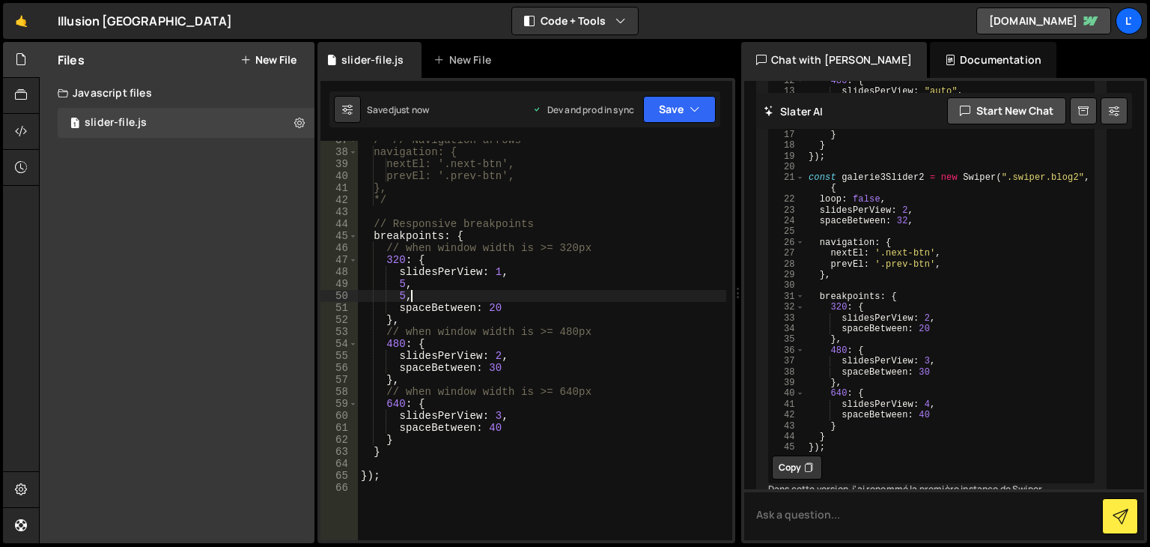
click at [414, 300] on div "/* // Navigation arrows navigation: { nextEl: '.next-btn', prevEl: '.prev-btn',…" at bounding box center [542, 345] width 369 height 423
type textarea "5"
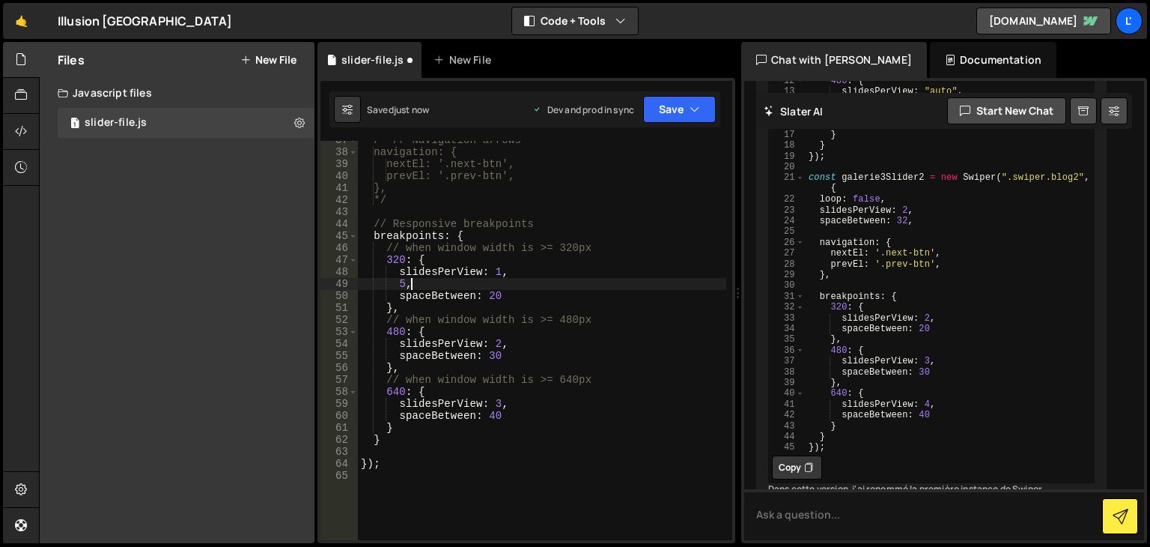
type textarea "5"
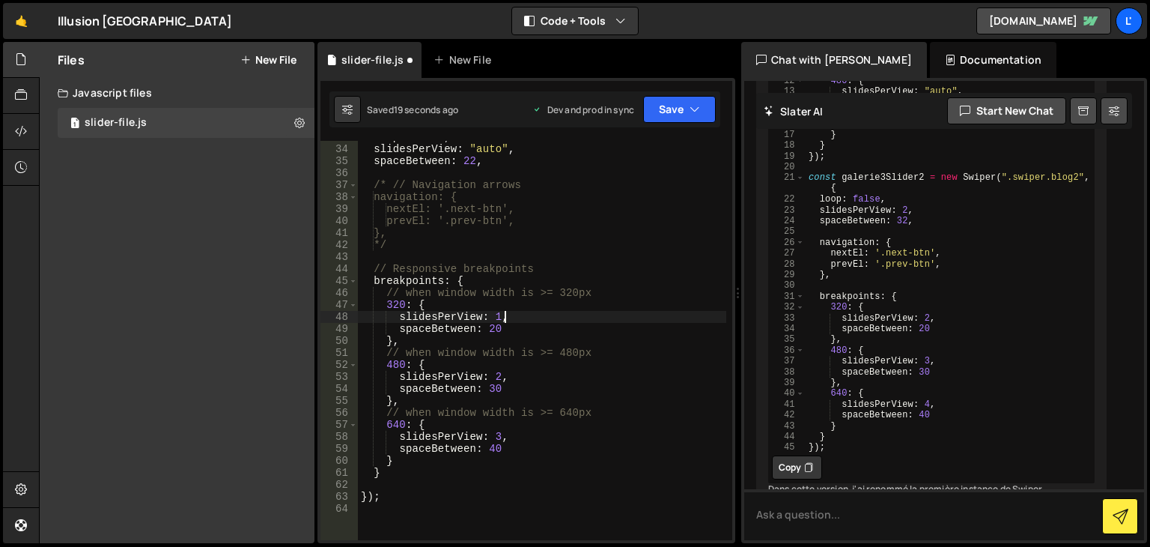
scroll to position [348, 0]
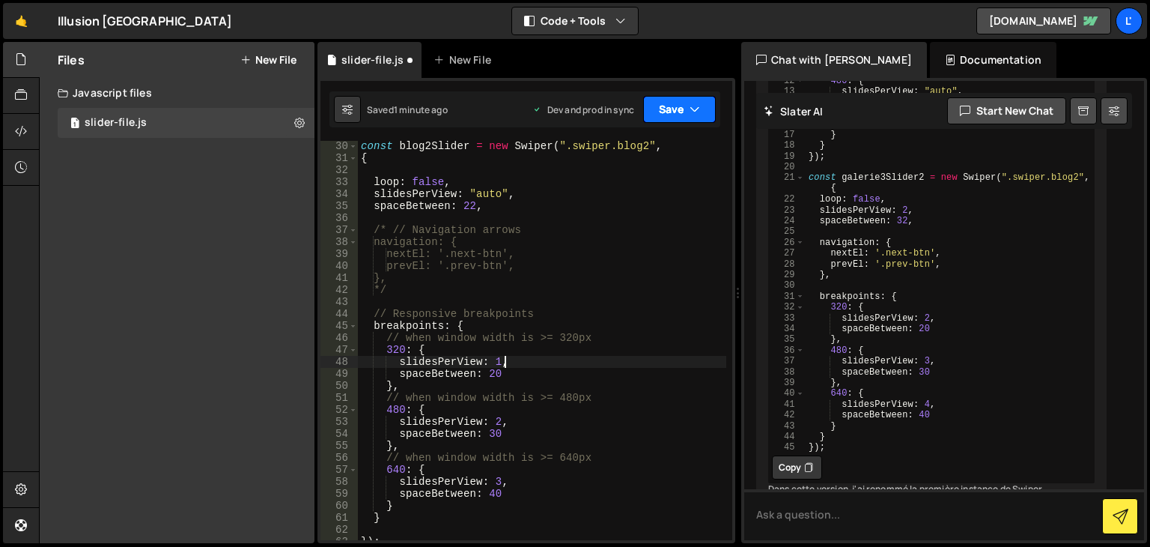
click at [692, 116] on icon "button" at bounding box center [695, 109] width 10 height 15
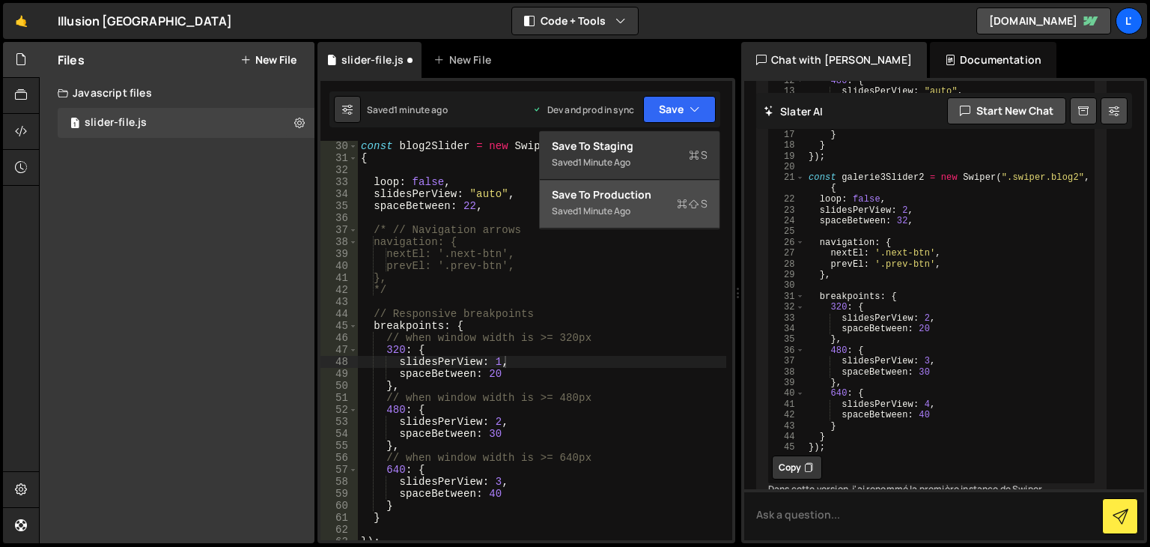
click at [669, 217] on div "Saved 1 minute ago" at bounding box center [630, 211] width 156 height 18
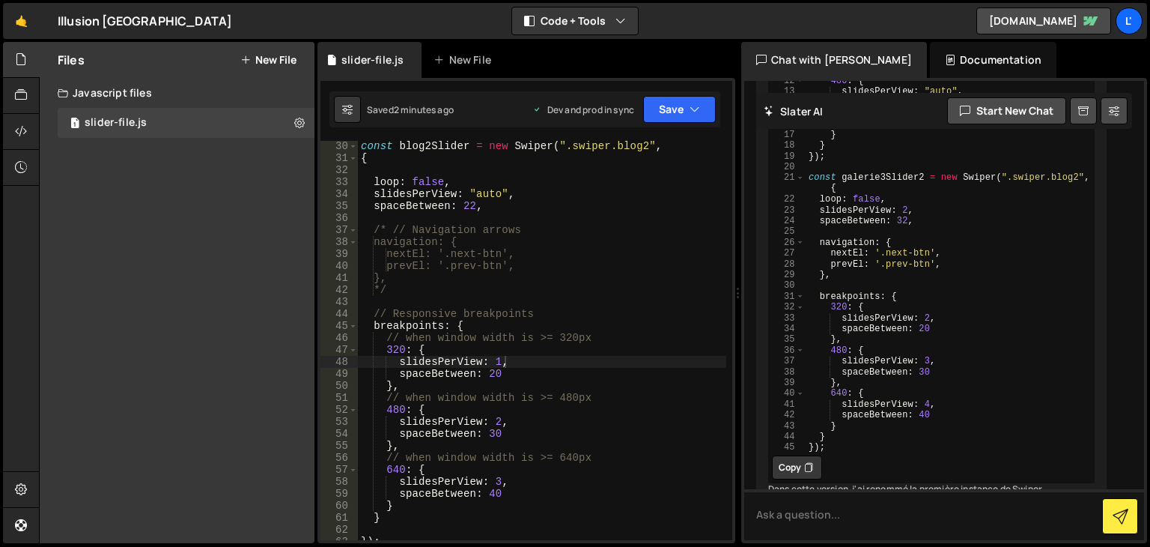
click at [491, 497] on div "const blog2Slider = new Swiper ( ".swiper.blog2" , { loop : false , slidesPerVi…" at bounding box center [542, 351] width 369 height 423
click at [467, 207] on div "const blog2Slider = new Swiper ( ".swiper.blog2" , { loop : false , slidesPerVi…" at bounding box center [542, 351] width 369 height 423
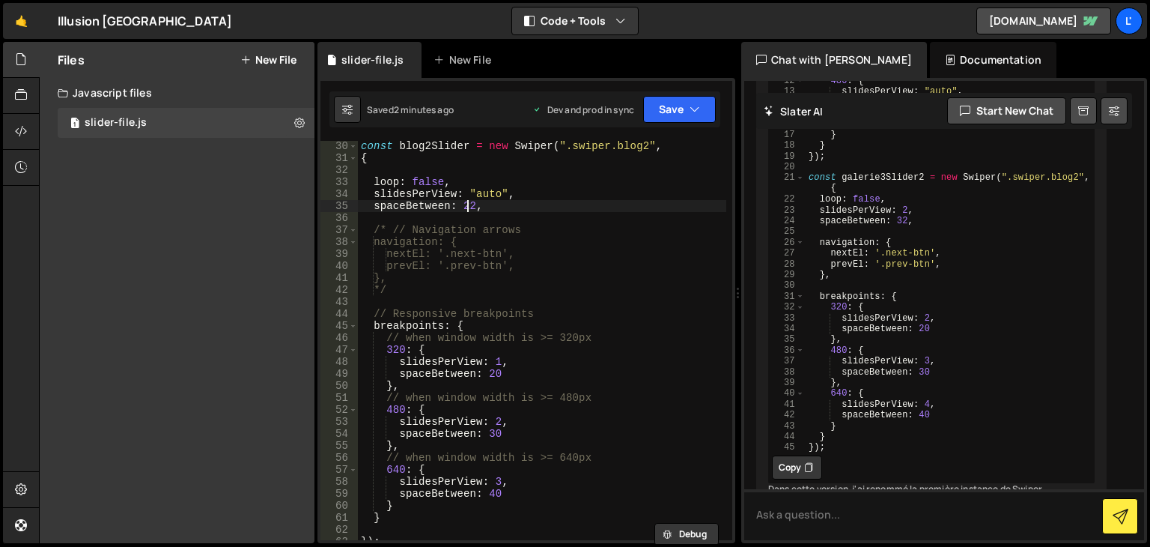
click at [467, 207] on div "const blog2Slider = new Swiper ( ".swiper.blog2" , { loop : false , slidesPerVi…" at bounding box center [542, 351] width 369 height 423
click at [707, 106] on button "Save" at bounding box center [679, 109] width 73 height 27
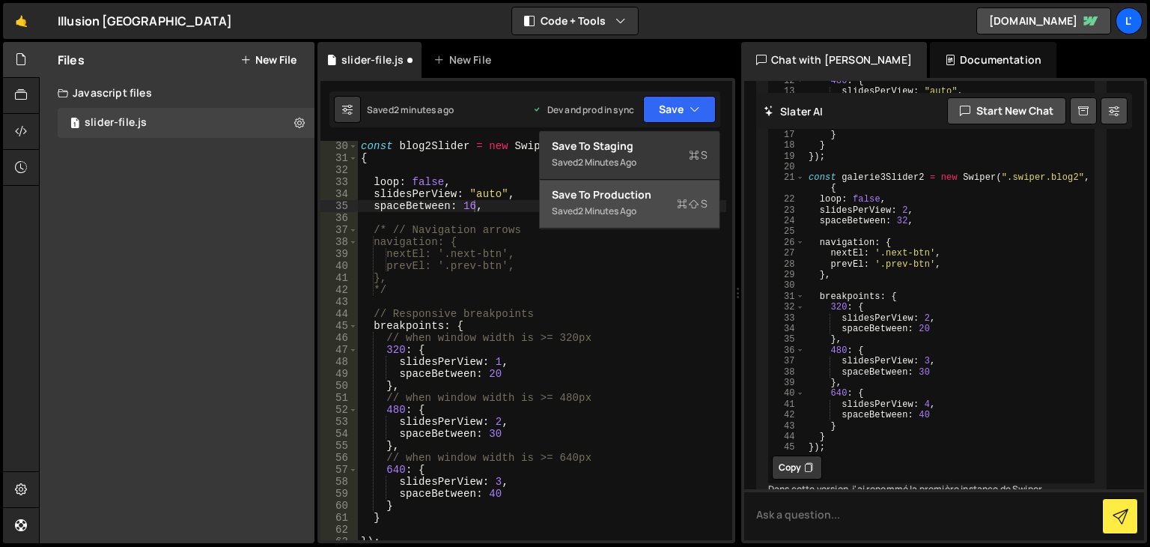
click at [665, 194] on div "Save to Production S" at bounding box center [630, 194] width 156 height 15
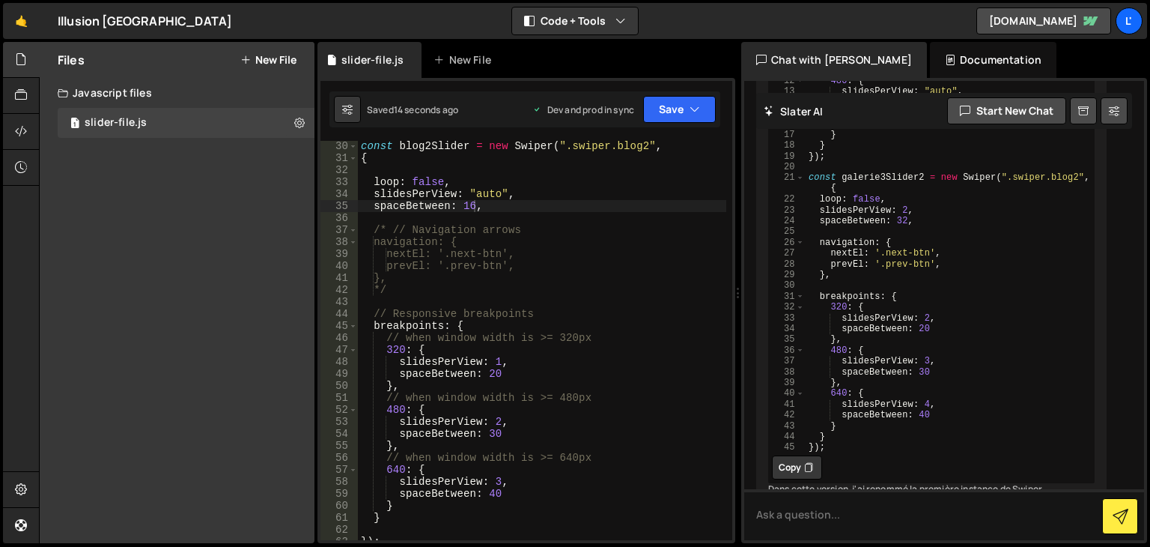
click at [467, 210] on div "const blog2Slider = new Swiper ( ".swiper.blog2" , { loop : false , slidesPerVi…" at bounding box center [542, 351] width 369 height 423
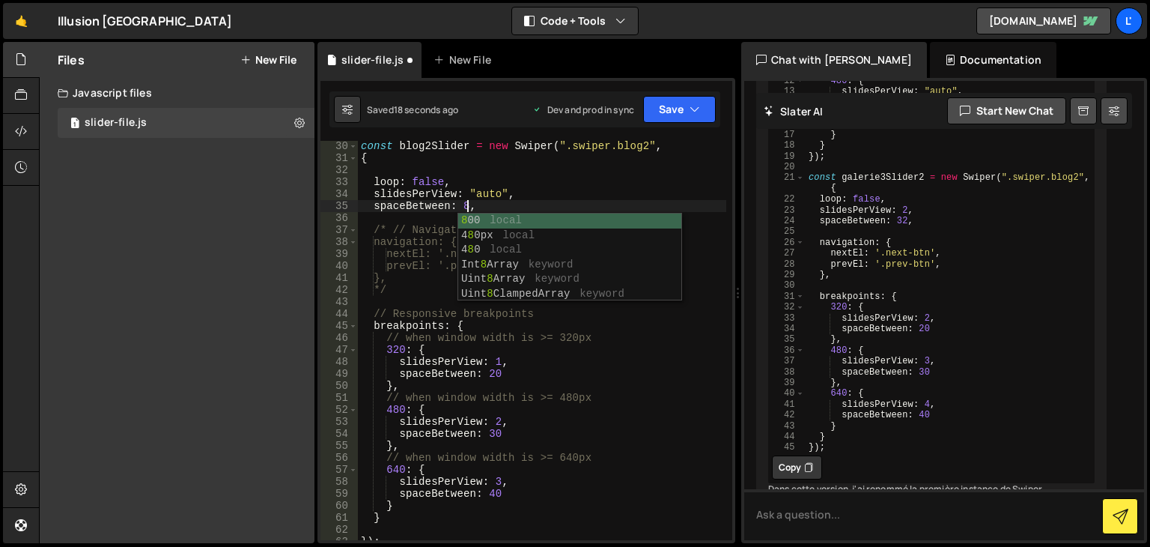
scroll to position [0, 6]
click at [667, 97] on button "Save" at bounding box center [679, 109] width 73 height 27
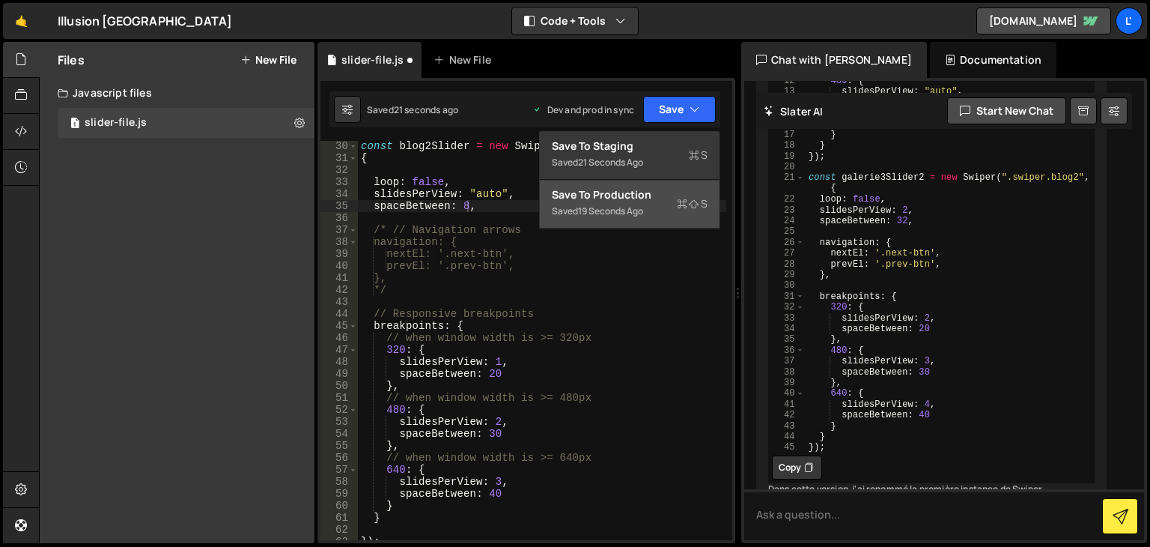
click at [674, 199] on div "Save to Production S" at bounding box center [630, 194] width 156 height 15
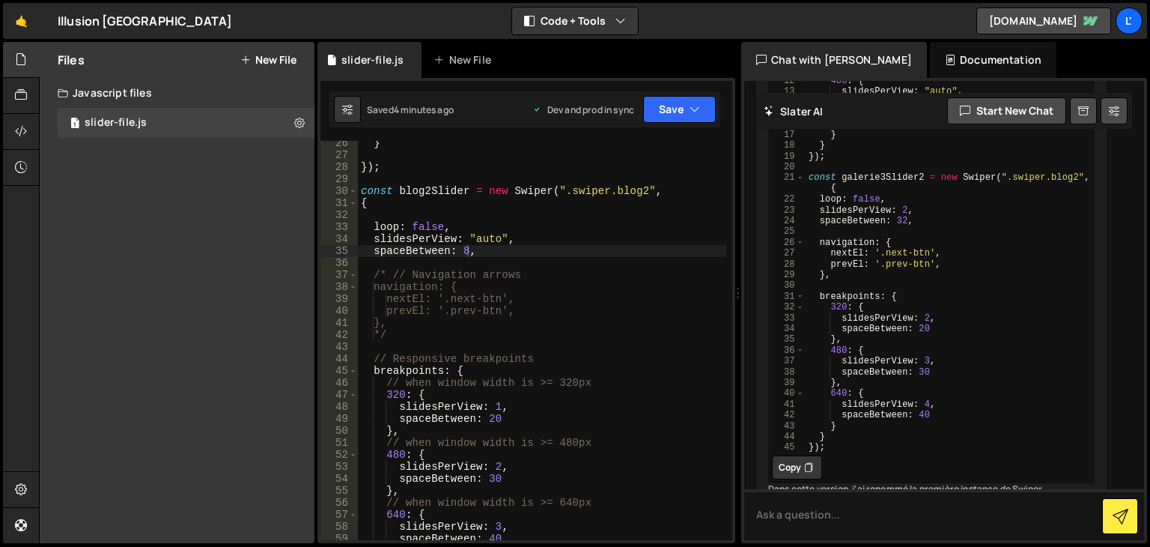
scroll to position [393, 0]
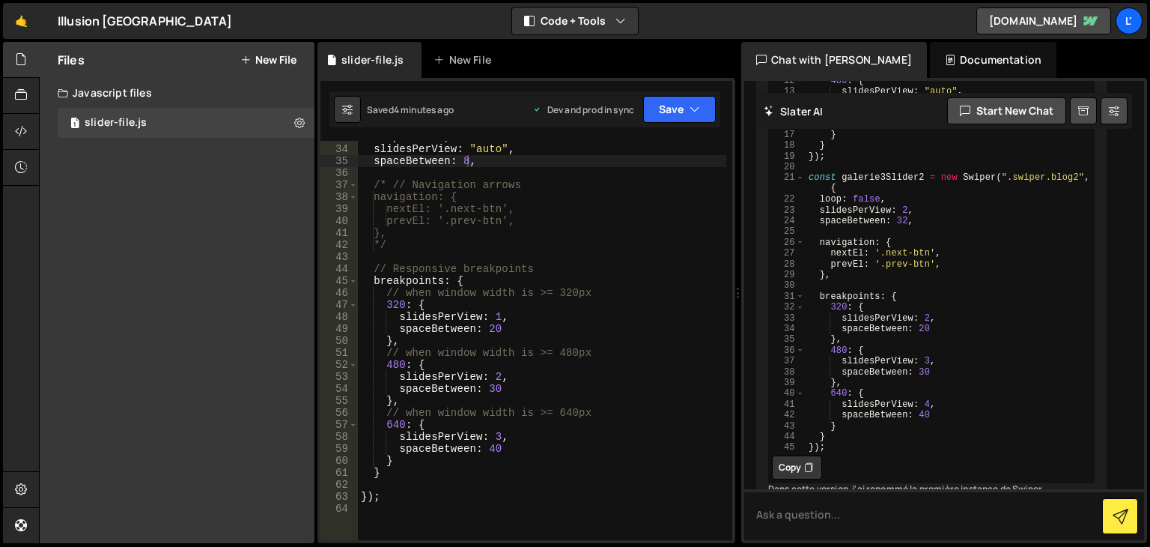
click at [495, 450] on div "loop : false , slidesPerView : "auto" , spaceBetween : 8 , /* // Navigation arr…" at bounding box center [542, 342] width 369 height 423
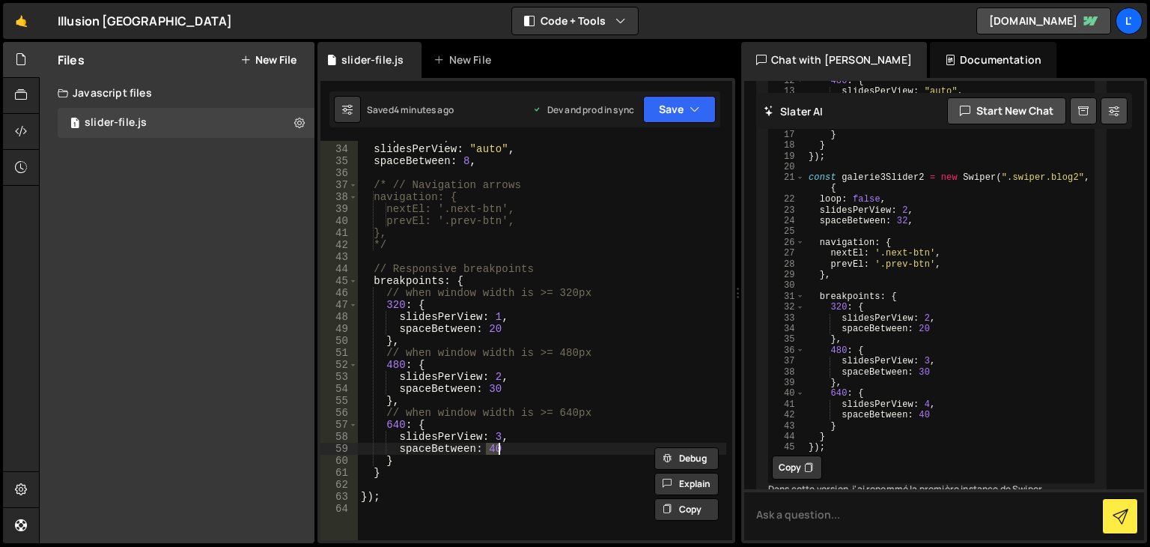
scroll to position [0, 8]
click at [694, 107] on icon "button" at bounding box center [695, 109] width 10 height 15
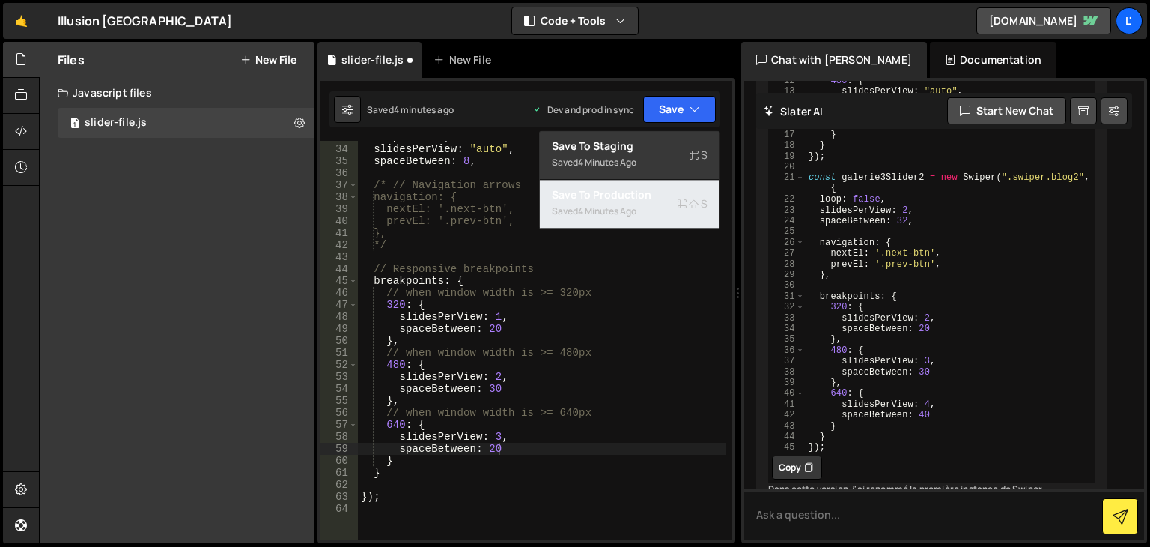
drag, startPoint x: 671, startPoint y: 213, endPoint x: 662, endPoint y: 210, distance: 9.5
click at [670, 213] on div "Saved 4 minutes ago" at bounding box center [630, 211] width 156 height 18
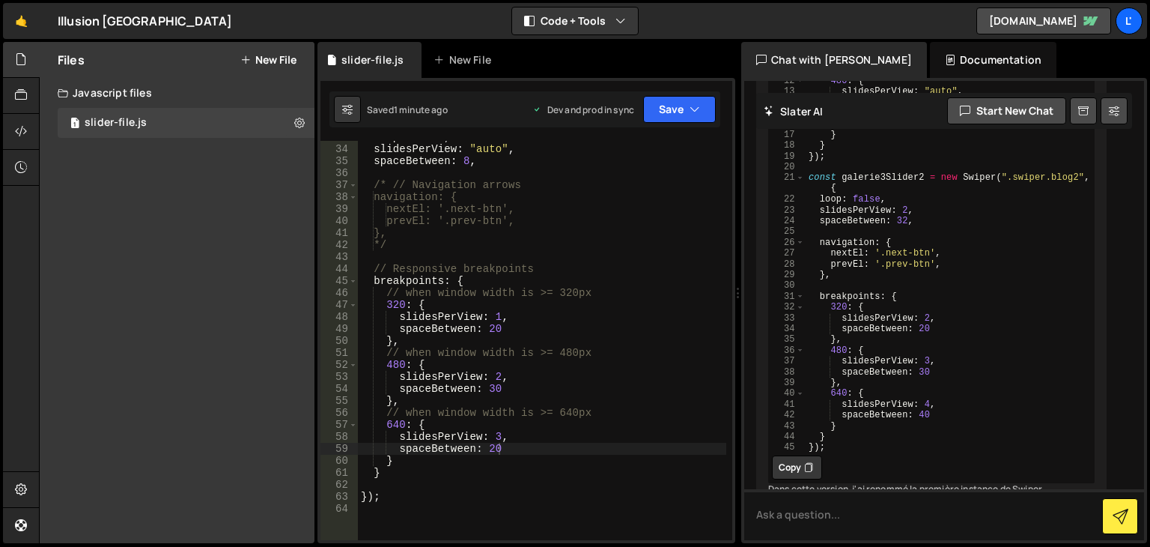
type textarea "*/"
click at [425, 245] on div "loop : false , slidesPerView : "auto" , spaceBetween : 8 , /* // Navigation arr…" at bounding box center [542, 342] width 369 height 423
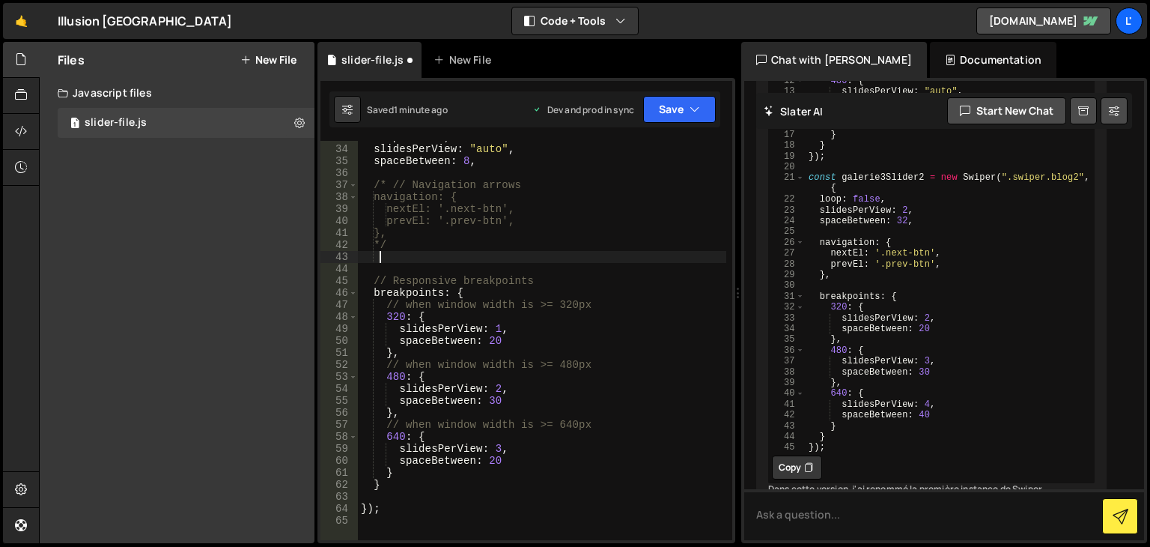
scroll to position [0, 0]
paste textarea "},"
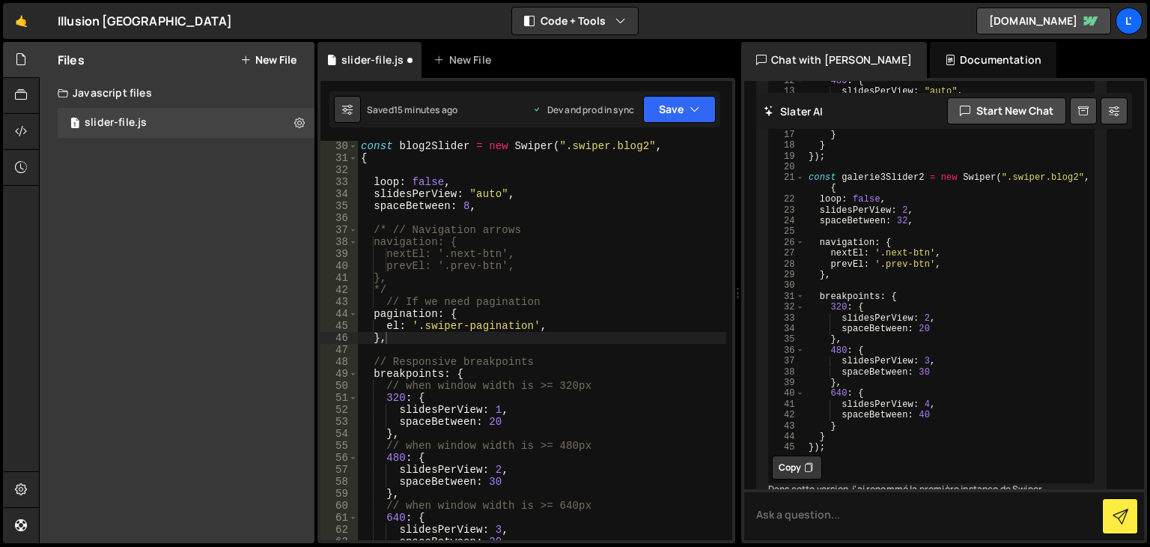
scroll to position [348, 0]
click at [543, 327] on div "const blog2Slider = new Swiper ( ".swiper.blog2" , { loop : false , slidesPerVi…" at bounding box center [542, 351] width 369 height 423
type textarea "el: '.swiper-pagination',"
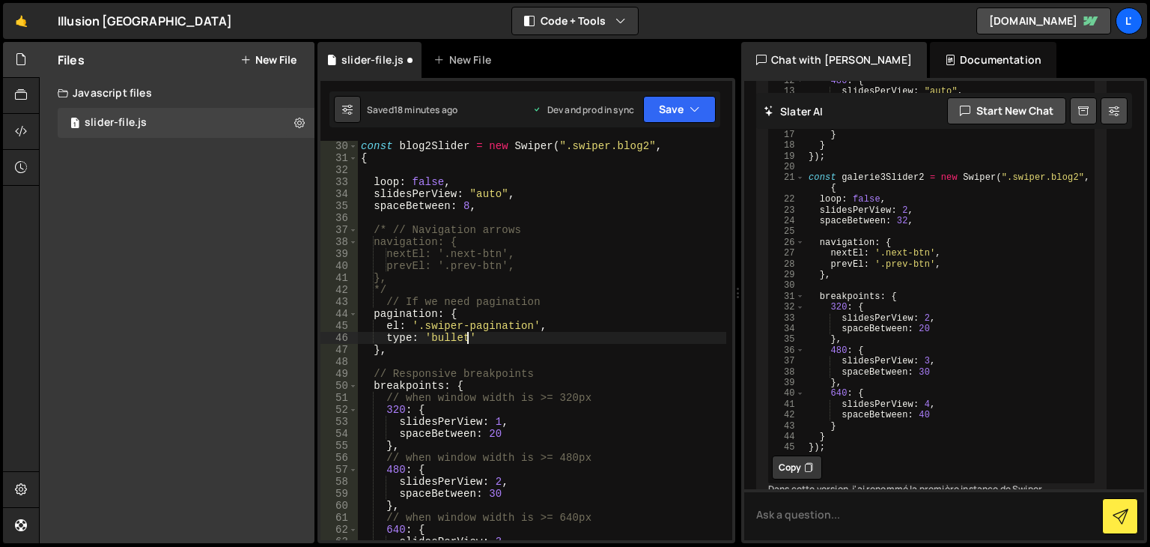
scroll to position [0, 6]
click at [548, 352] on div "const blog2Slider = new Swiper ( ".swiper.blog2" , { loop : false , slidesPerVi…" at bounding box center [542, 351] width 369 height 423
click at [546, 342] on div "const blog2Slider = new Swiper ( ".swiper.blog2" , { loop : false , slidesPerVi…" at bounding box center [542, 351] width 369 height 423
type textarea "type: 'bullets',"
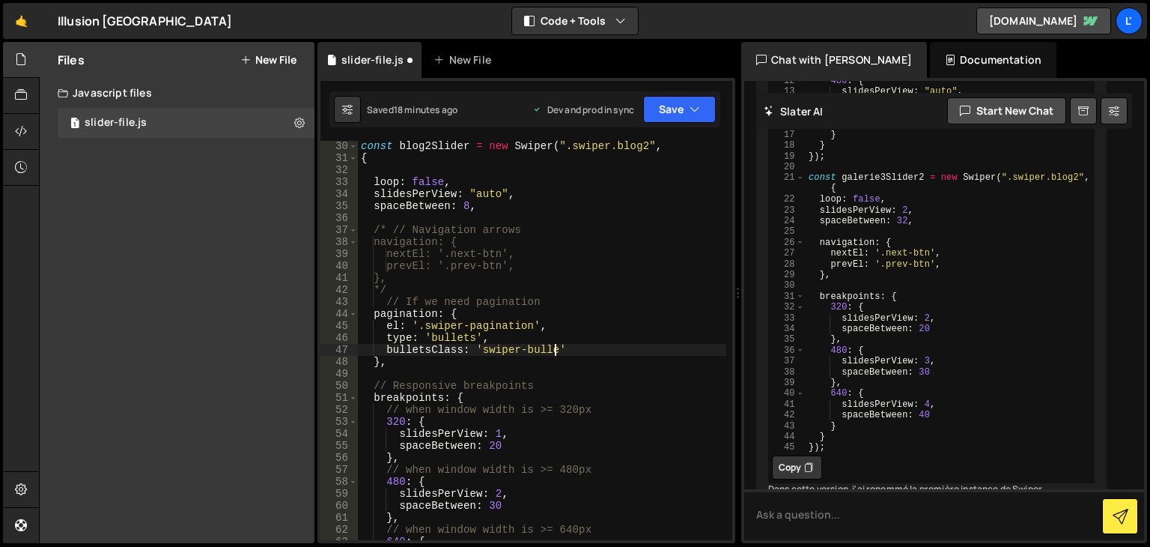
scroll to position [0, 13]
click at [430, 354] on div "const blog2Slider = new Swiper ( ".swiper.blog2" , { loop : false , slidesPerVi…" at bounding box center [542, 351] width 369 height 423
click at [700, 120] on button "Save" at bounding box center [679, 109] width 73 height 27
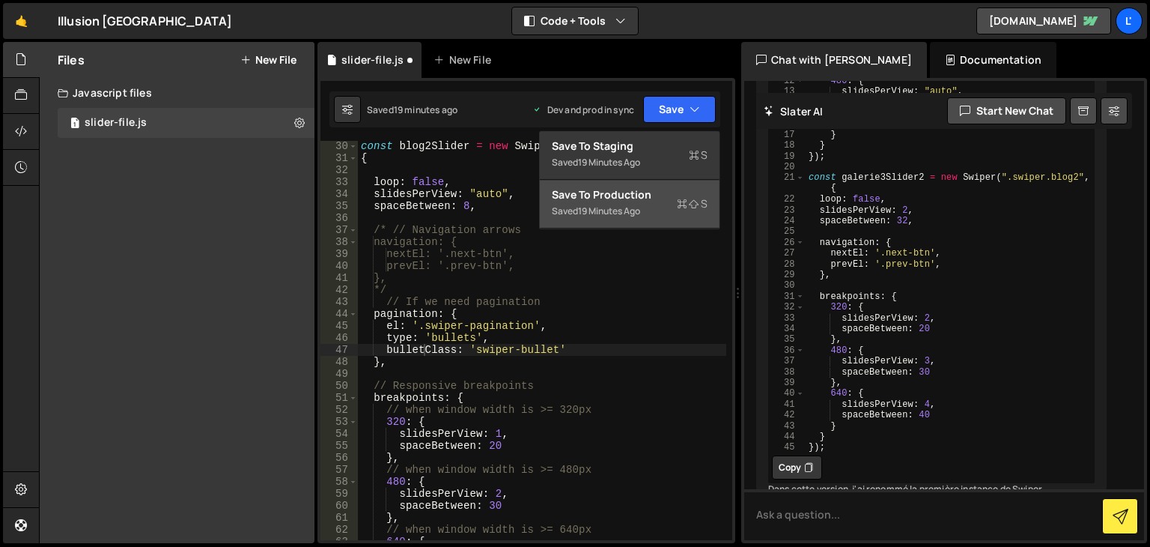
click at [637, 197] on div "Save to Production S" at bounding box center [630, 194] width 156 height 15
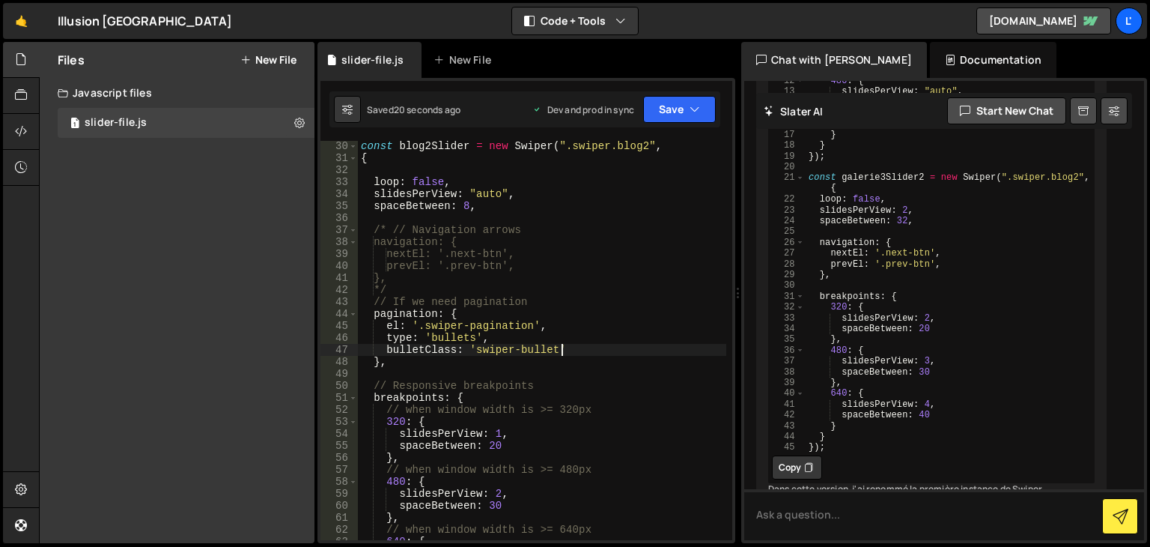
click at [580, 352] on div "const blog2Slider = new Swiper ( ".swiper.blog2" , { loop : false , slidesPerVi…" at bounding box center [542, 351] width 369 height 423
type textarea "bulletClass: 'swiper-bullet',"
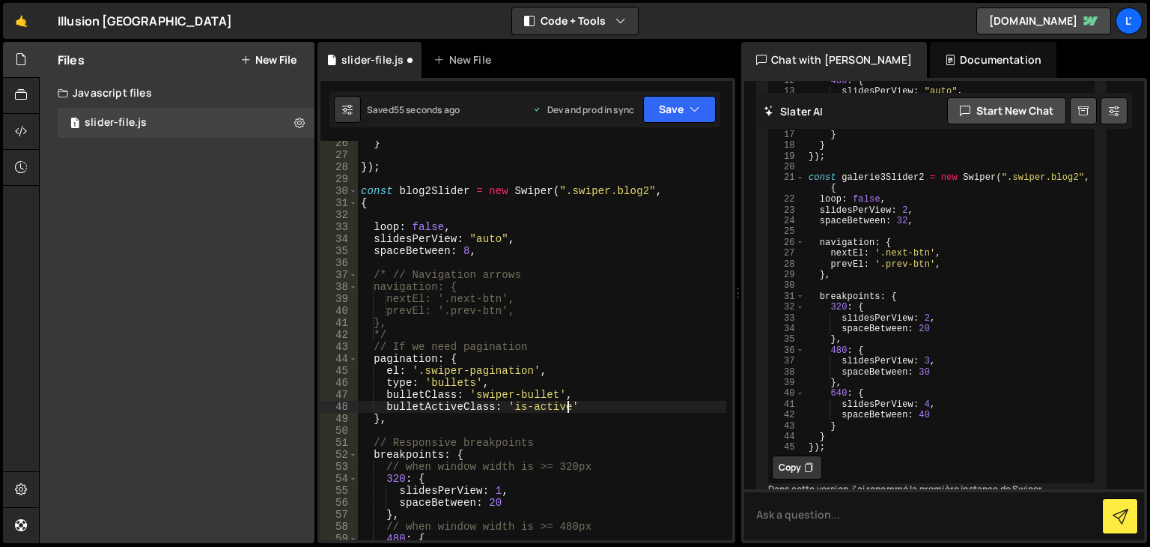
scroll to position [303, 0]
click at [580, 350] on div "} }) ; const blog2Slider = new Swiper ( ".swiper.blog2" , { loop : false , slid…" at bounding box center [542, 348] width 369 height 423
click at [590, 406] on div "} }) ; const blog2Slider = new Swiper ( ".swiper.blog2" , { loop : false , slid…" at bounding box center [542, 348] width 369 height 423
type textarea "bulletActiveClass: 'is-active',"
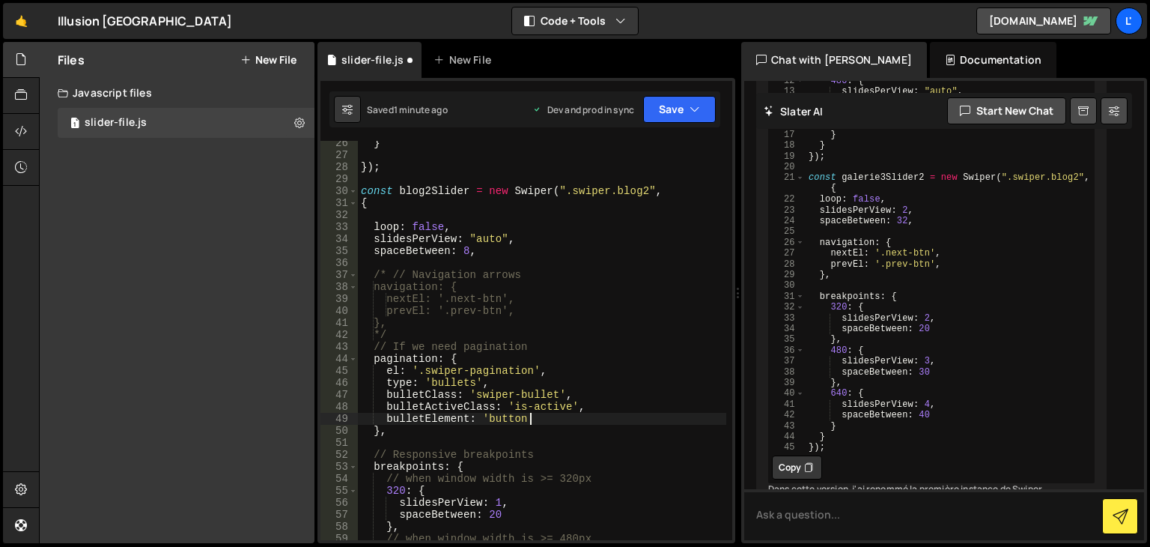
scroll to position [0, 10]
type textarea "bulletElement: 'button',"
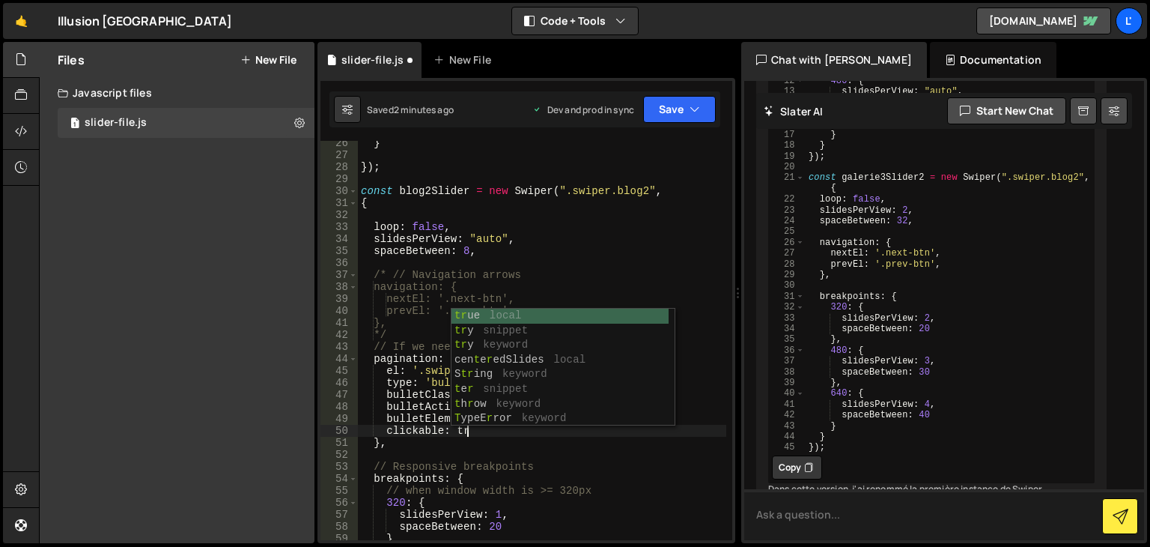
scroll to position [0, 7]
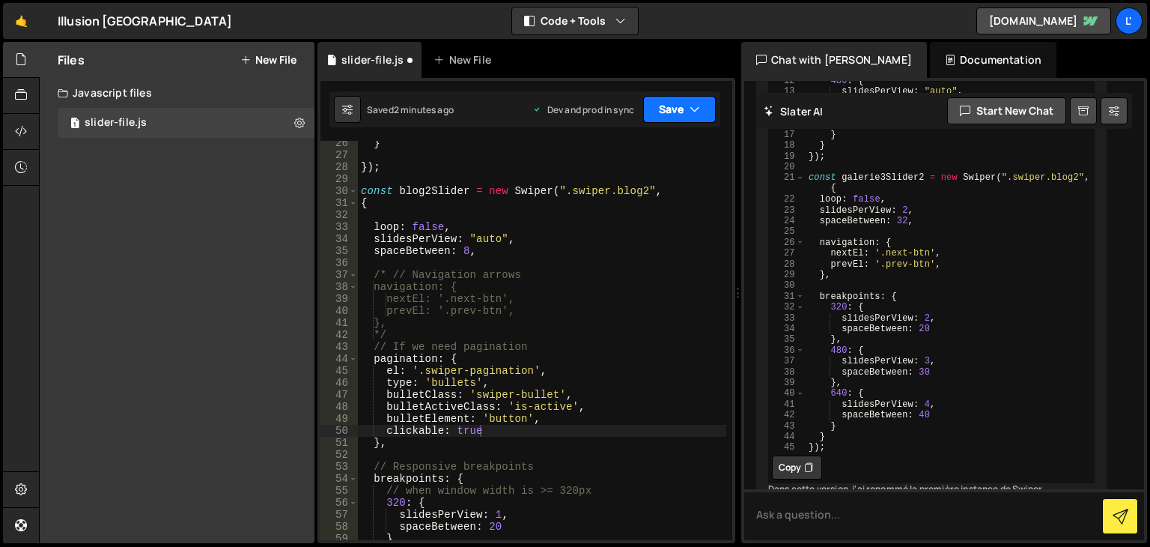
click at [680, 114] on button "Save" at bounding box center [679, 109] width 73 height 27
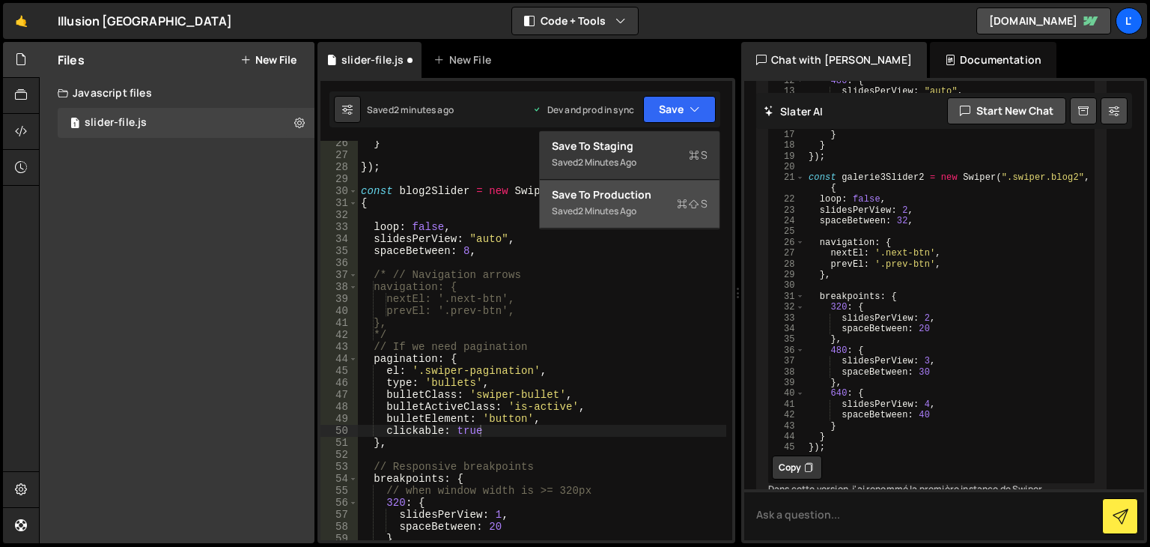
click at [680, 219] on div "Saved 2 minutes ago" at bounding box center [630, 211] width 156 height 18
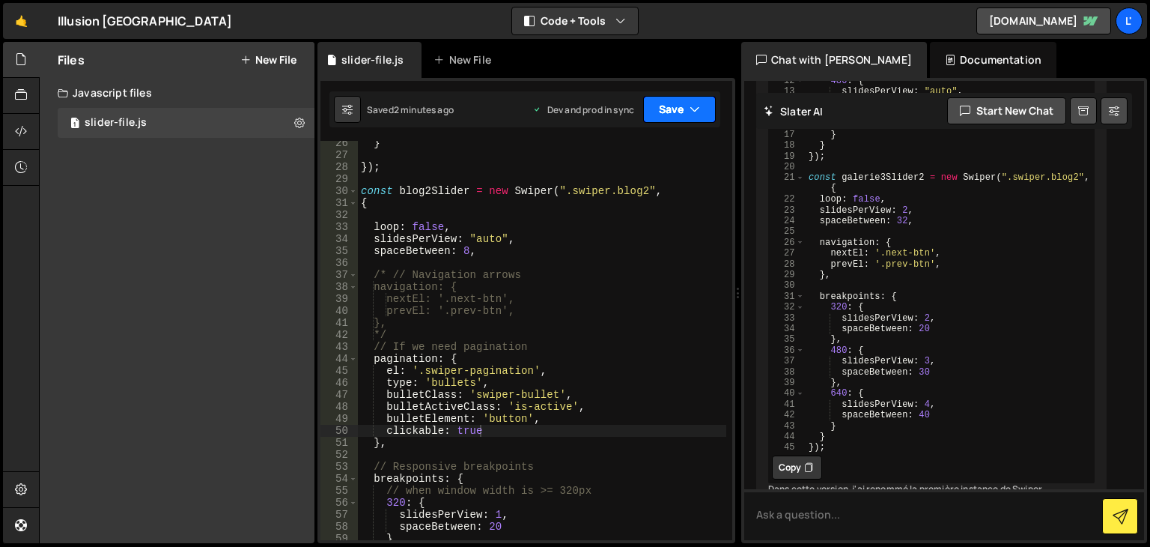
click at [683, 110] on button "Save" at bounding box center [679, 109] width 73 height 27
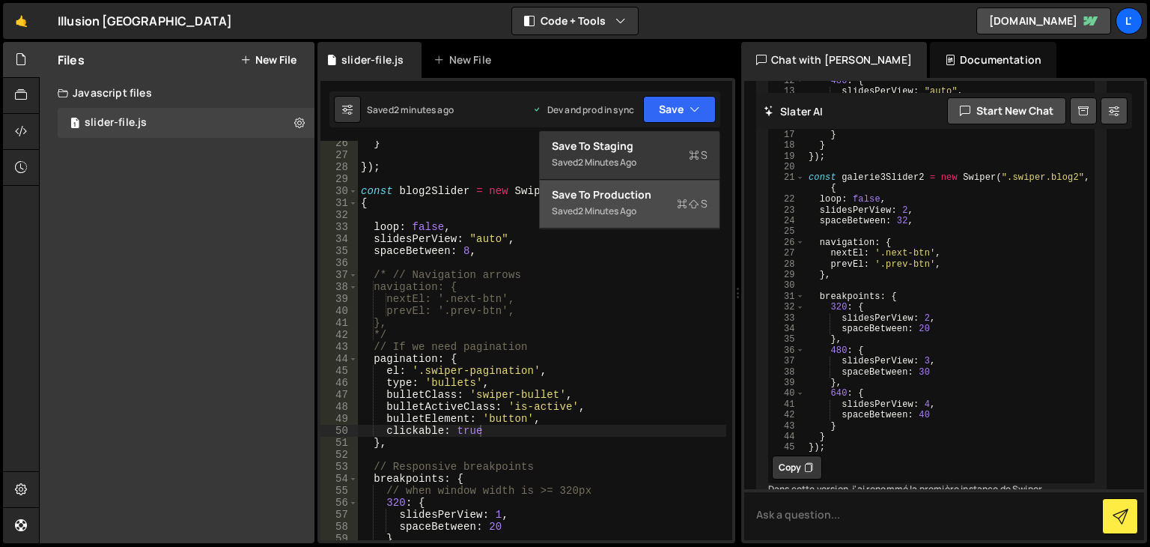
click at [623, 222] on button "Save to Production S Saved 2 minutes ago" at bounding box center [630, 204] width 180 height 49
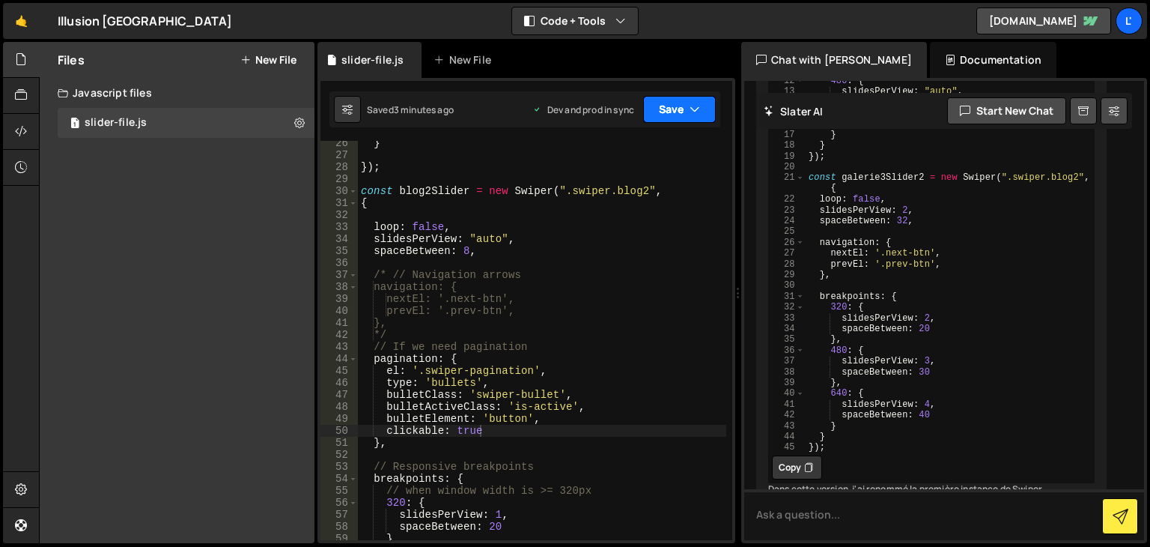
click at [667, 113] on button "Save" at bounding box center [679, 109] width 73 height 27
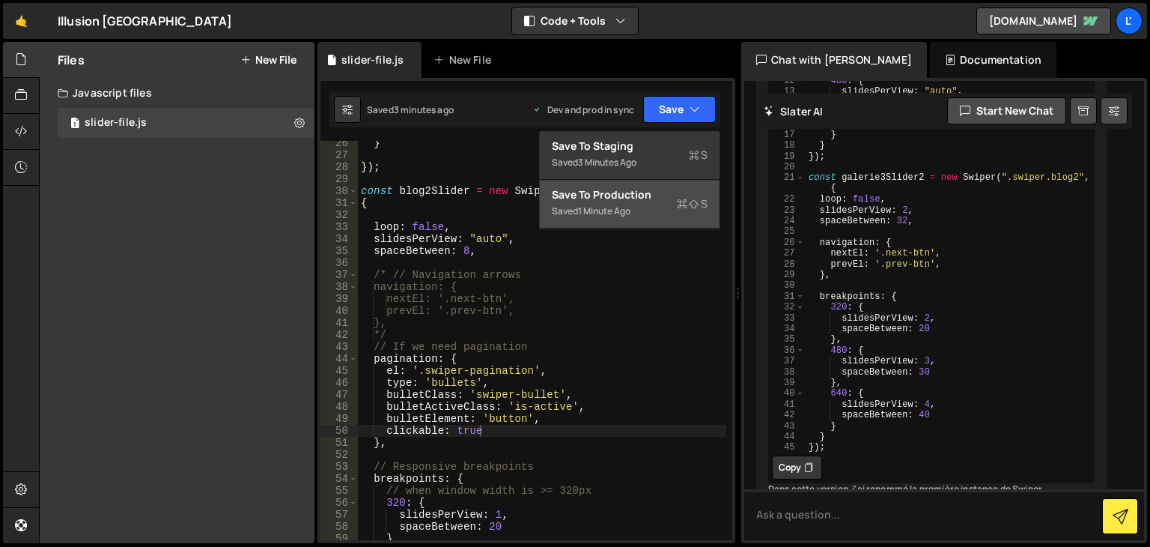
click at [665, 219] on div "Saved 1 minute ago" at bounding box center [630, 211] width 156 height 18
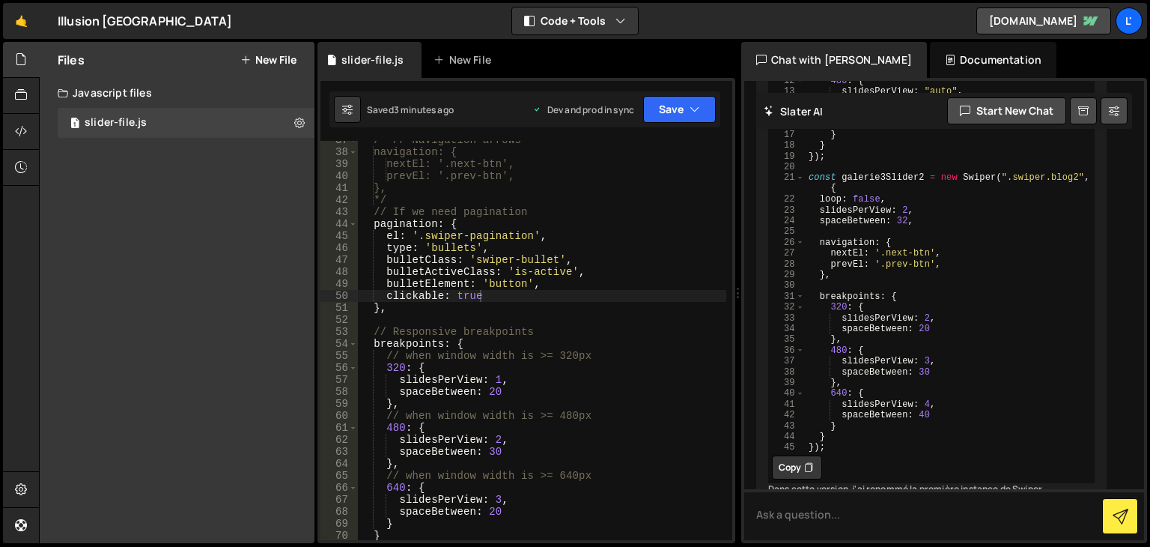
scroll to position [438, 0]
drag, startPoint x: 373, startPoint y: 210, endPoint x: 425, endPoint y: 264, distance: 74.2
click at [373, 210] on div "/* // Navigation arrows navigation: { nextEl: '.next-btn', prevEl: '.prev-btn',…" at bounding box center [542, 345] width 369 height 423
click at [407, 306] on div "/* // Navigation arrows navigation: { nextEl: '.next-btn', prevEl: '.prev-btn',…" at bounding box center [542, 345] width 369 height 423
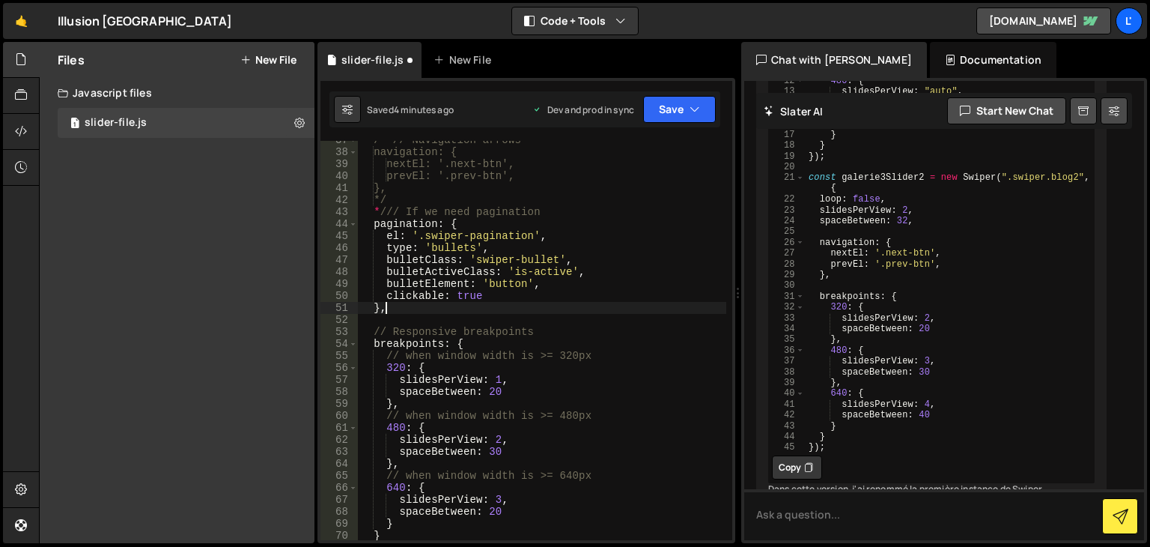
type textarea "},"
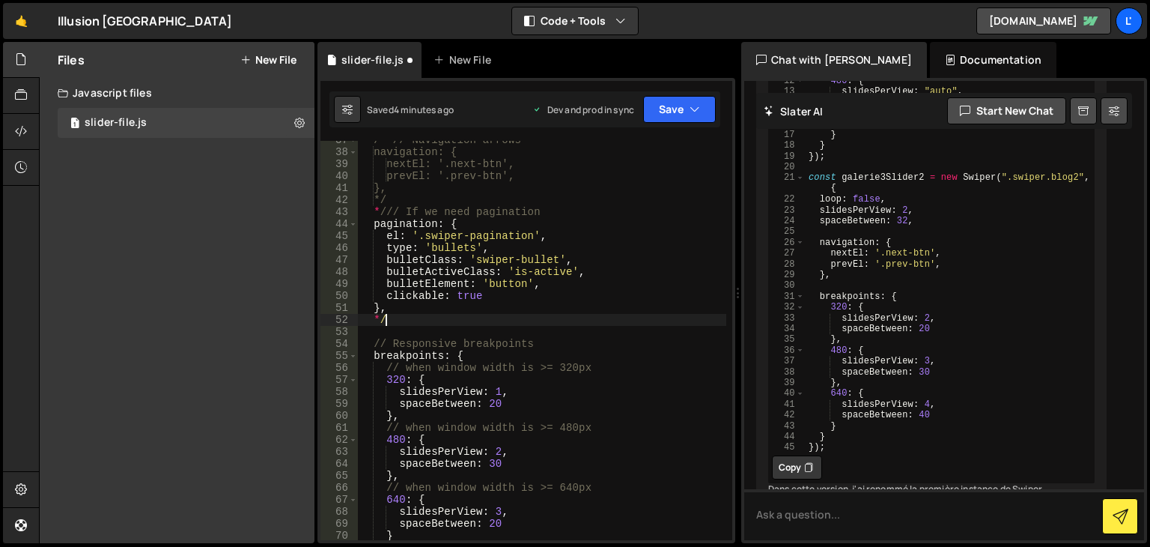
scroll to position [0, 0]
click at [385, 210] on div "/* // Navigation arrows navigation: { nextEl: '.next-btn', prevEl: '.prev-btn',…" at bounding box center [542, 345] width 369 height 423
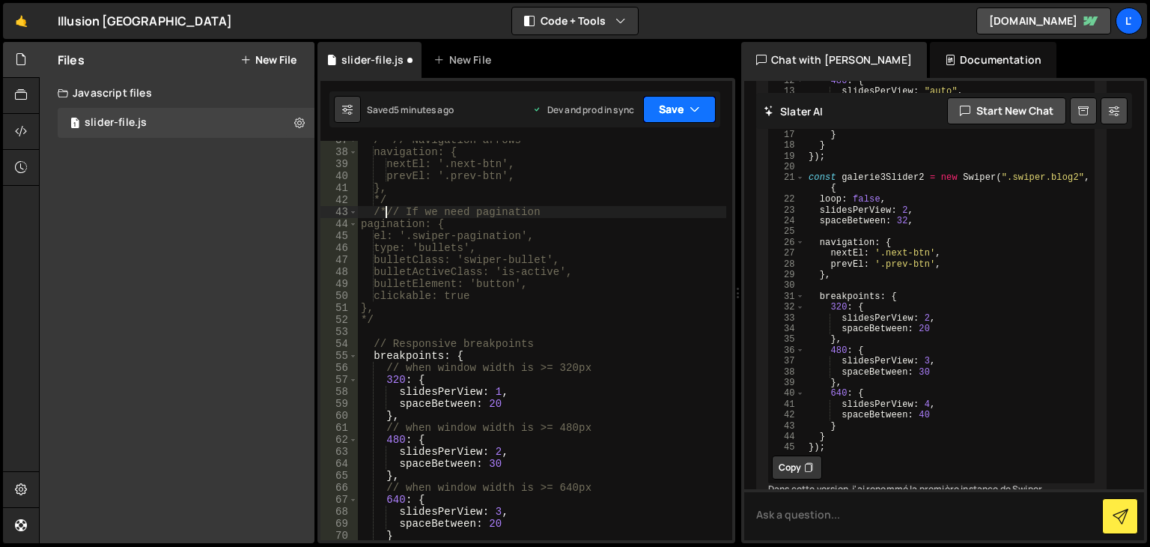
type textarea "/*// If we need pagination"
click at [663, 113] on button "Save" at bounding box center [679, 109] width 73 height 27
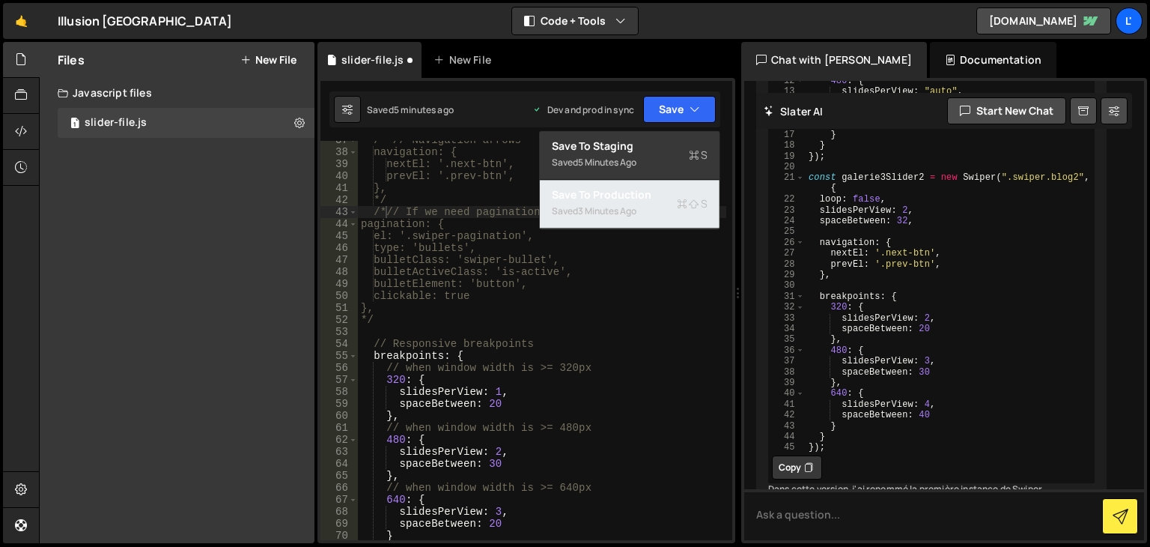
click at [659, 195] on div "Save to Production S" at bounding box center [630, 194] width 156 height 15
